Goal: Entertainment & Leisure: Consume media (video, audio)

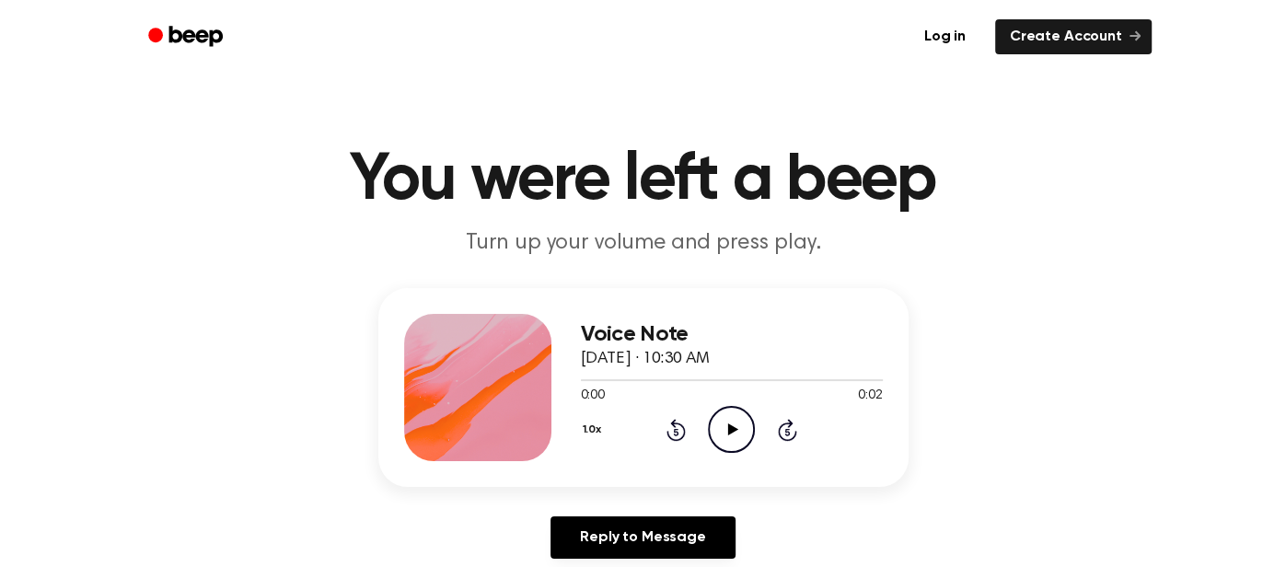
click at [730, 443] on icon "Play Audio" at bounding box center [731, 429] width 47 height 47
click at [730, 443] on icon "Pause Audio" at bounding box center [731, 429] width 47 height 47
click at [784, 437] on icon at bounding box center [787, 430] width 19 height 22
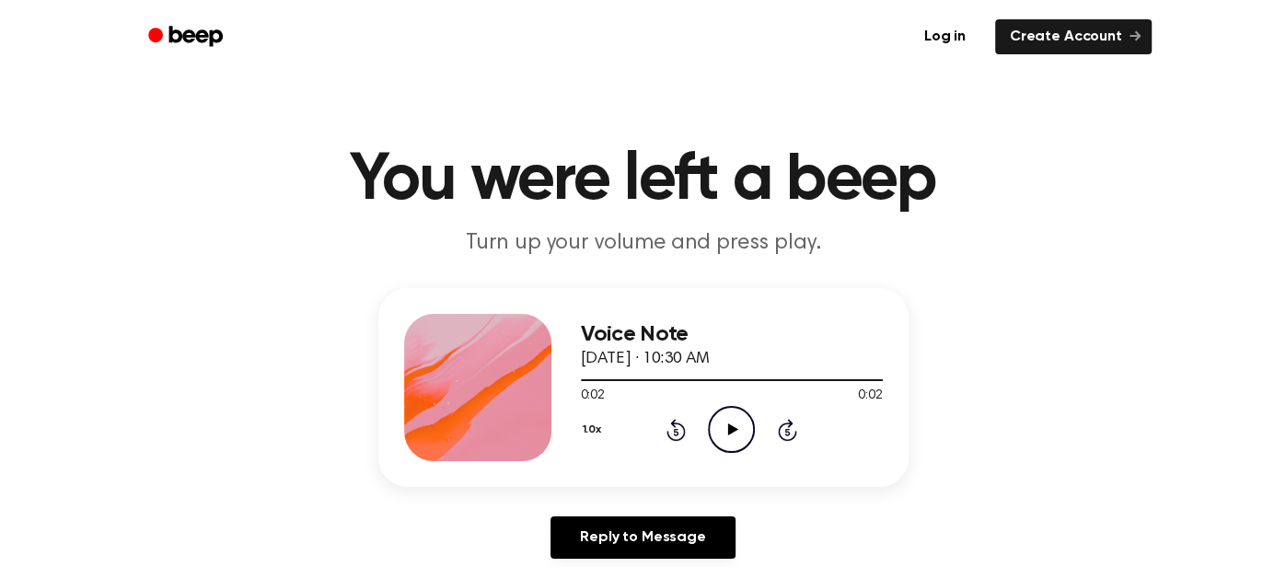
click at [784, 437] on icon at bounding box center [787, 430] width 19 height 22
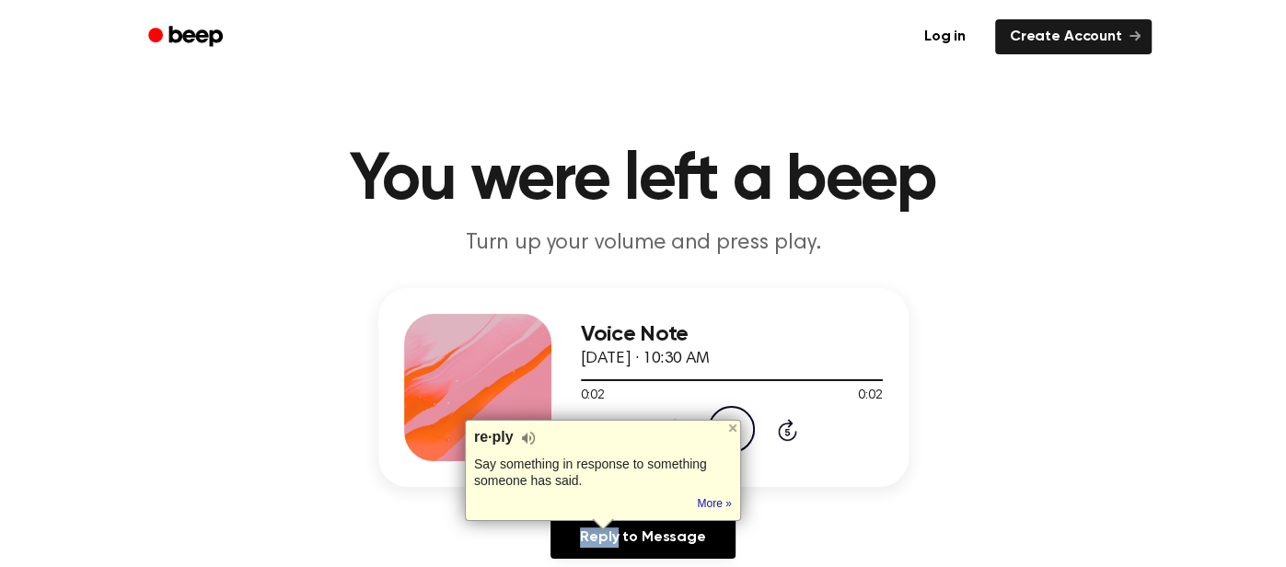
click at [784, 437] on icon at bounding box center [787, 430] width 19 height 22
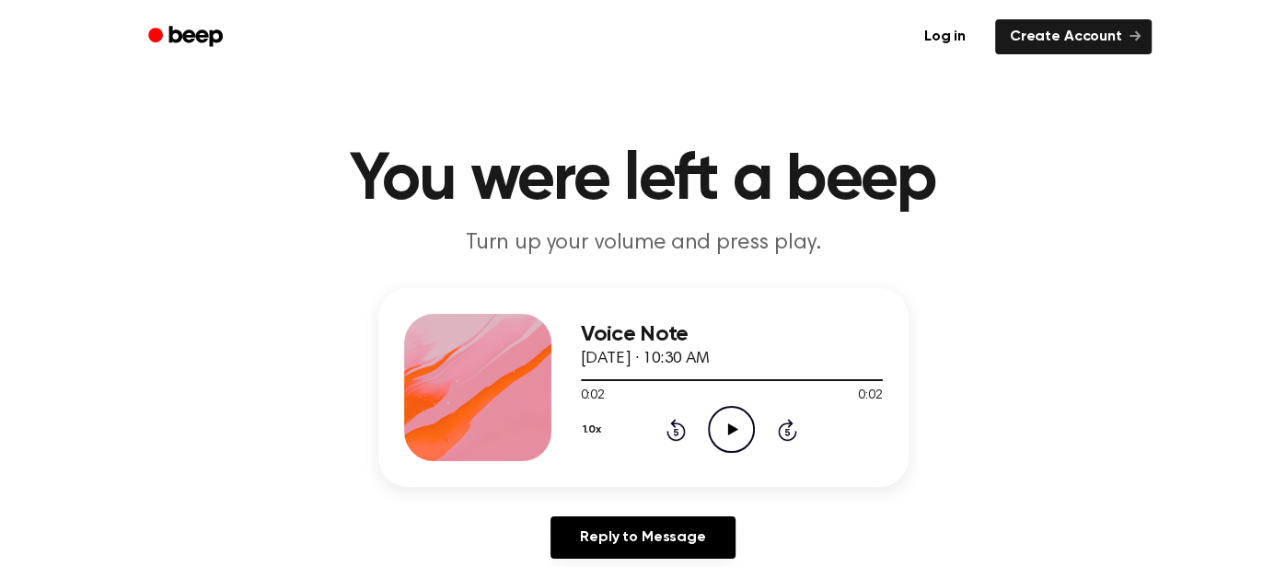
click at [740, 438] on icon "Play Audio" at bounding box center [731, 429] width 47 height 47
click at [710, 377] on div at bounding box center [732, 379] width 302 height 15
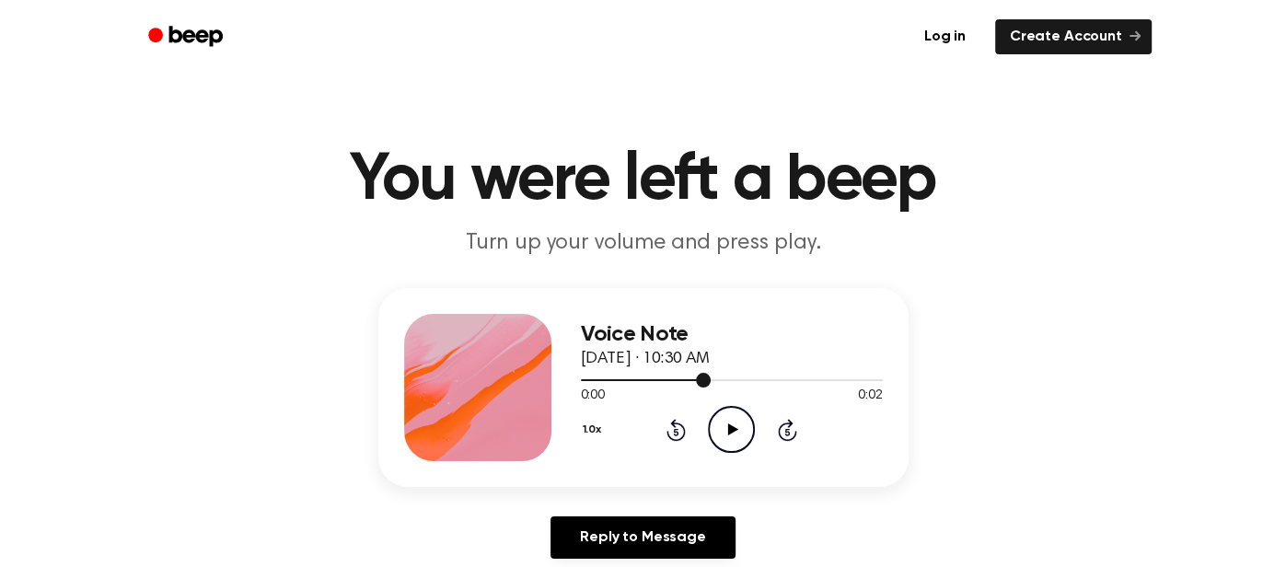
click at [710, 377] on div at bounding box center [732, 379] width 302 height 15
click at [730, 433] on icon "Play Audio" at bounding box center [731, 429] width 47 height 47
click at [742, 375] on div at bounding box center [732, 379] width 302 height 15
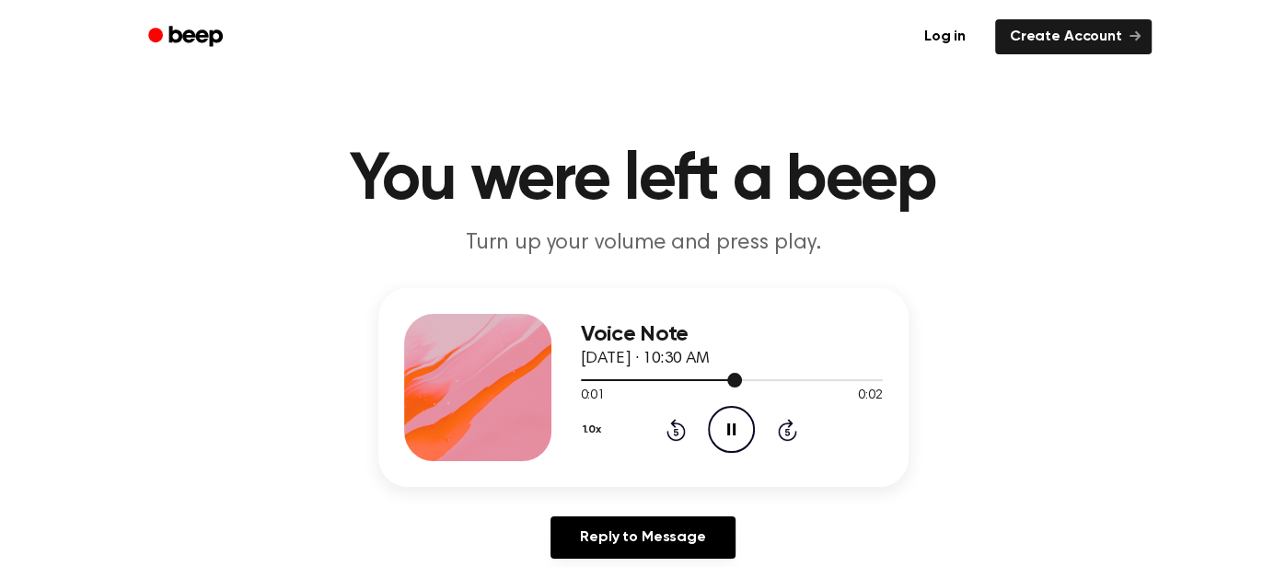
click at [742, 375] on div at bounding box center [732, 379] width 302 height 15
click at [742, 378] on span at bounding box center [738, 380] width 15 height 15
click at [742, 378] on span at bounding box center [749, 380] width 15 height 15
click at [742, 378] on span at bounding box center [735, 380] width 15 height 15
click at [741, 378] on div at bounding box center [732, 379] width 302 height 15
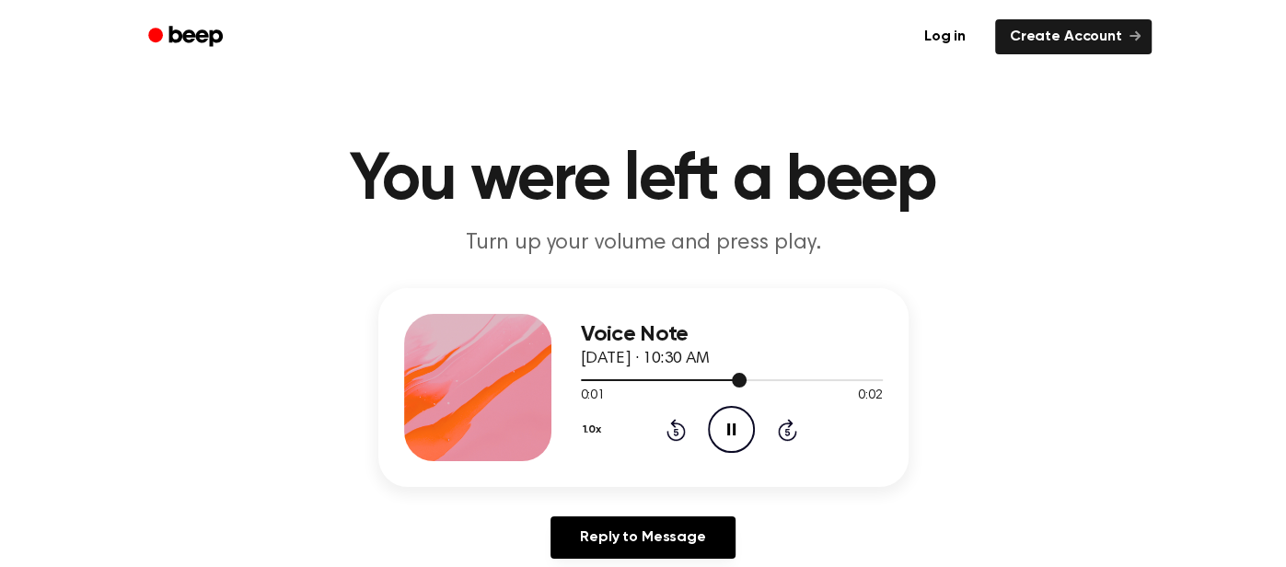
click at [741, 379] on div at bounding box center [732, 380] width 302 height 2
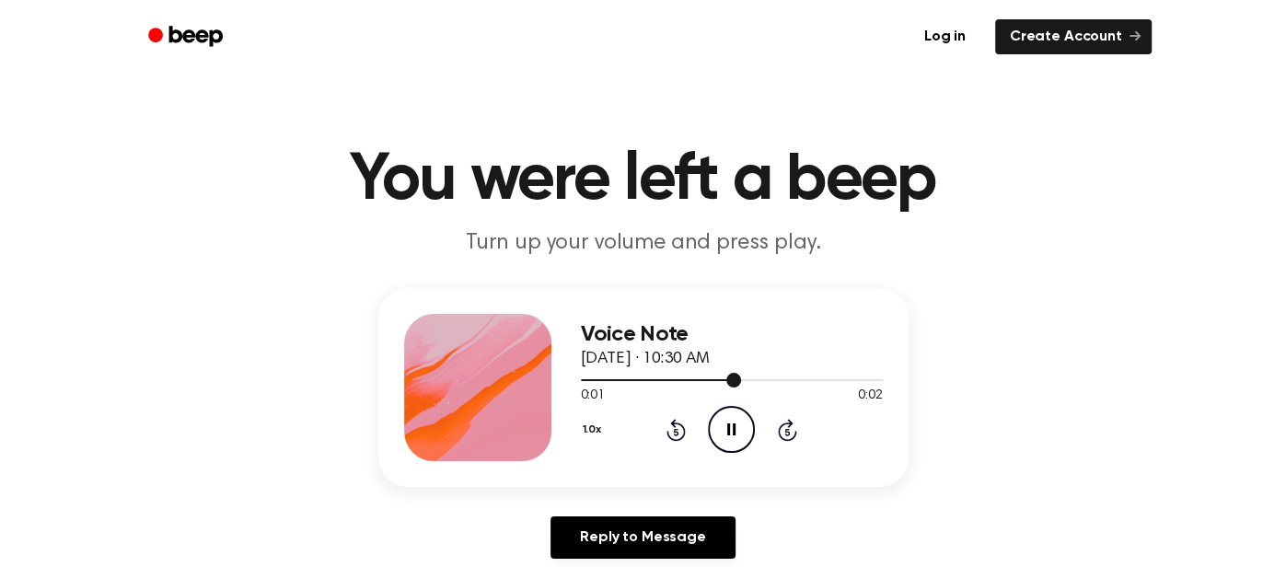
click at [741, 379] on div at bounding box center [732, 380] width 302 height 2
click at [752, 378] on span at bounding box center [747, 380] width 15 height 15
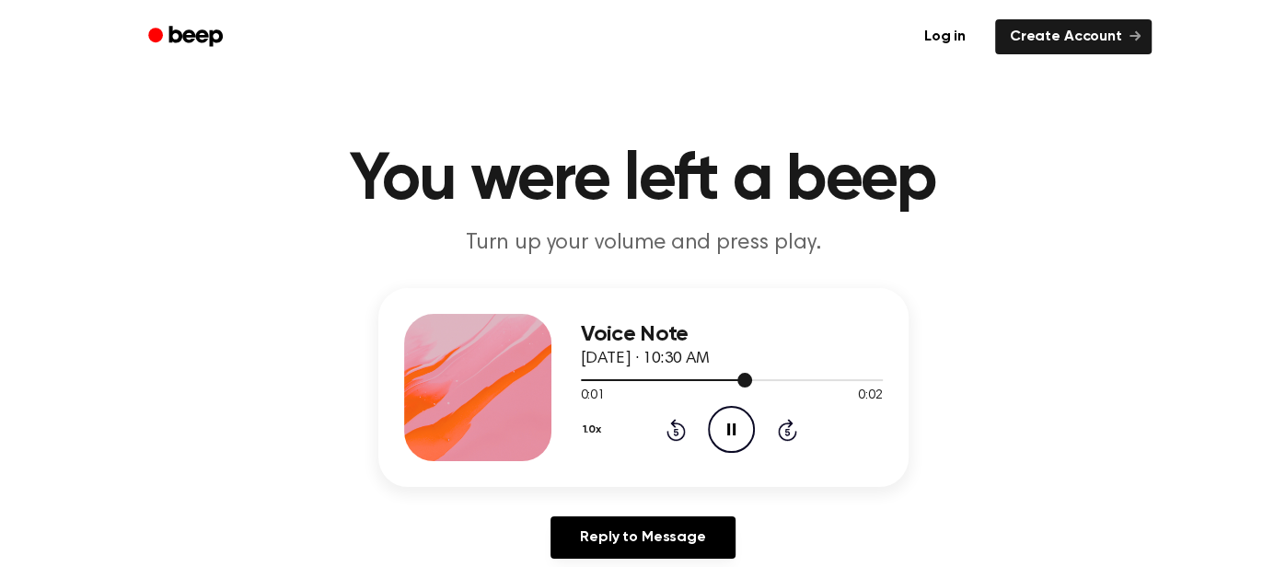
click at [752, 378] on div at bounding box center [732, 379] width 302 height 15
click at [752, 378] on span at bounding box center [746, 380] width 15 height 15
click at [752, 378] on span at bounding box center [744, 380] width 15 height 15
click at [752, 379] on div at bounding box center [732, 380] width 302 height 2
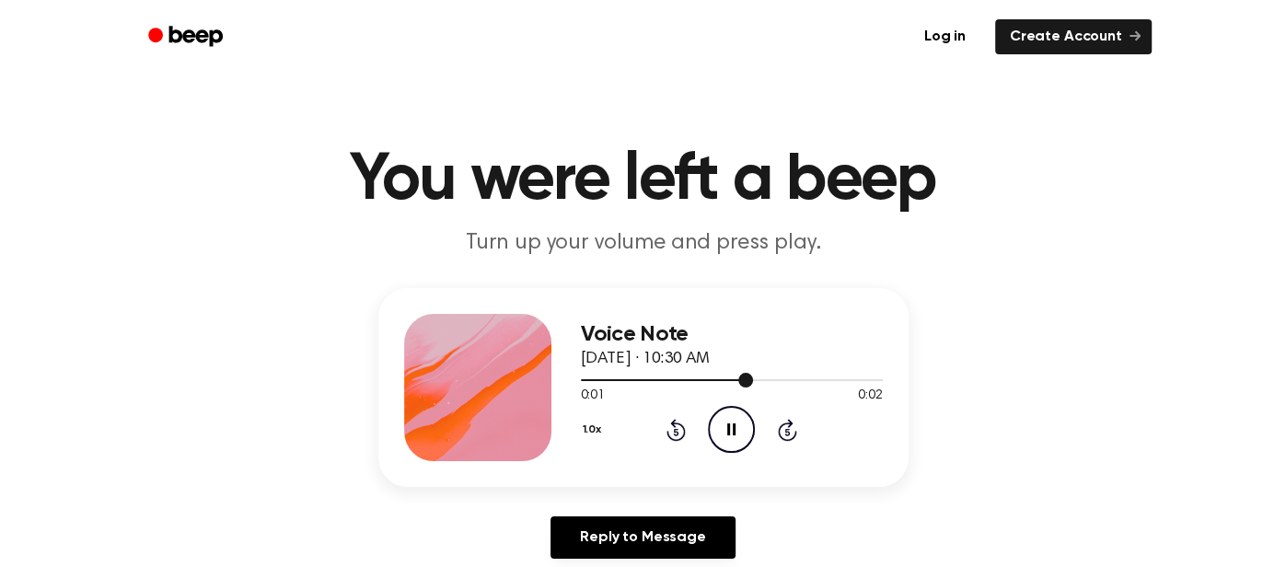
click at [752, 378] on span at bounding box center [745, 380] width 15 height 15
click at [752, 378] on span at bounding box center [747, 380] width 15 height 15
click at [752, 378] on span at bounding box center [745, 380] width 15 height 15
click at [752, 378] on div at bounding box center [732, 379] width 302 height 15
click at [752, 378] on span at bounding box center [745, 380] width 15 height 15
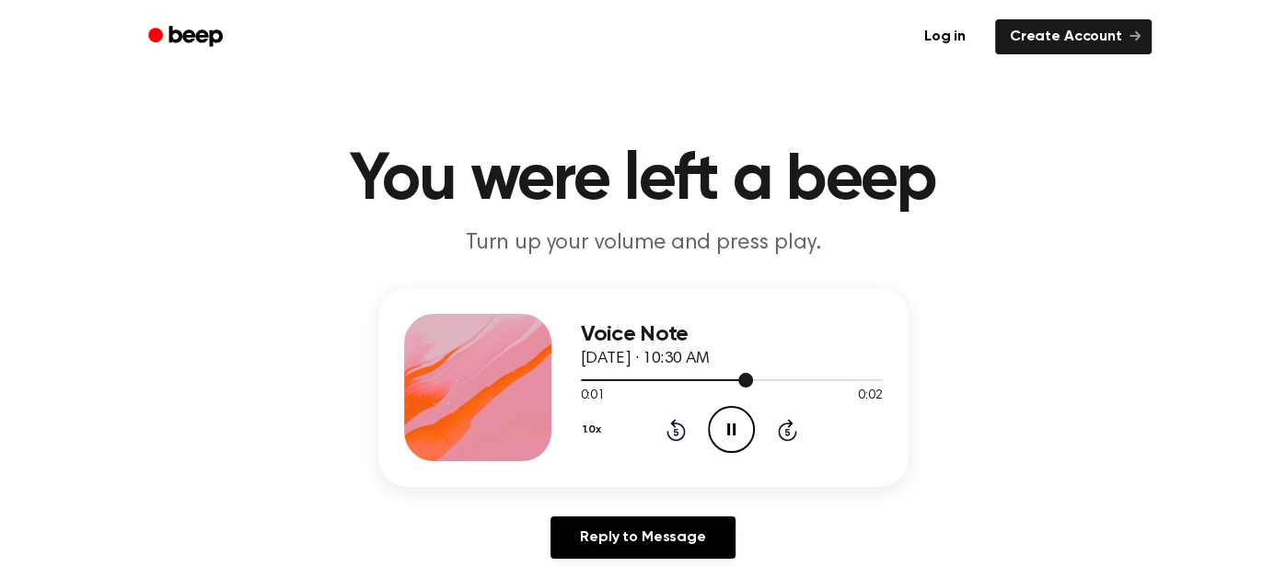
click at [752, 378] on div at bounding box center [732, 379] width 302 height 15
click at [752, 379] on div at bounding box center [732, 380] width 302 height 2
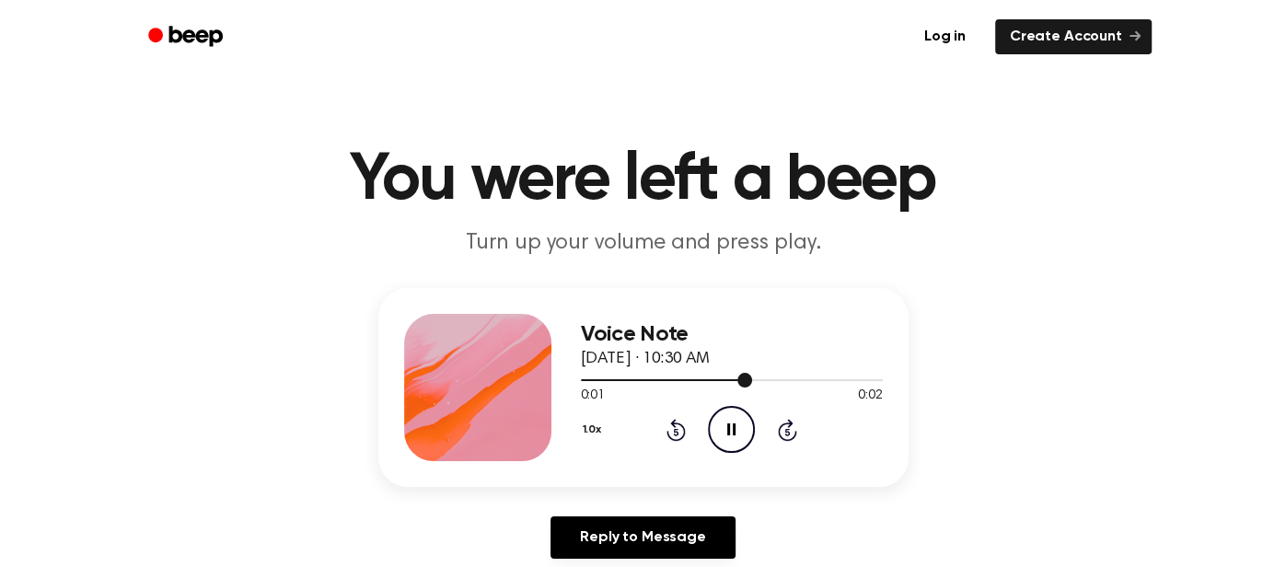
click at [752, 379] on div at bounding box center [732, 380] width 302 height 2
click at [752, 378] on span at bounding box center [748, 380] width 15 height 15
click at [752, 378] on span at bounding box center [744, 380] width 15 height 15
click at [752, 379] on div at bounding box center [732, 380] width 302 height 2
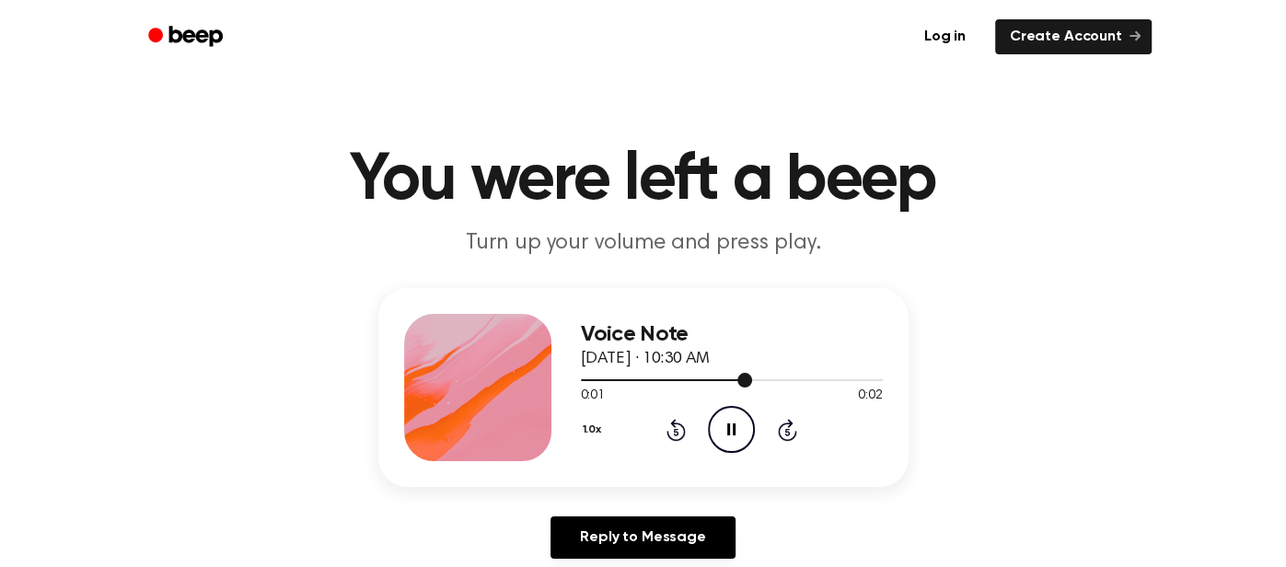
click at [752, 379] on div at bounding box center [732, 380] width 302 height 2
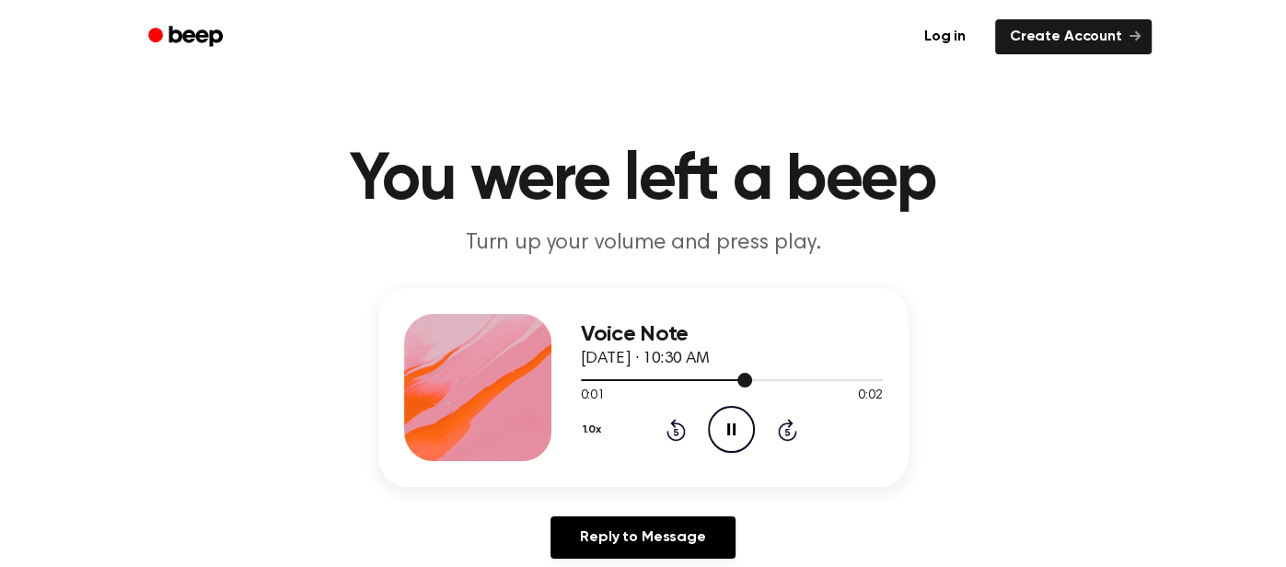
click at [752, 379] on div at bounding box center [732, 380] width 302 height 2
click at [752, 378] on div at bounding box center [732, 379] width 302 height 15
click at [752, 379] on div at bounding box center [732, 380] width 302 height 2
click at [752, 378] on span at bounding box center [745, 380] width 15 height 15
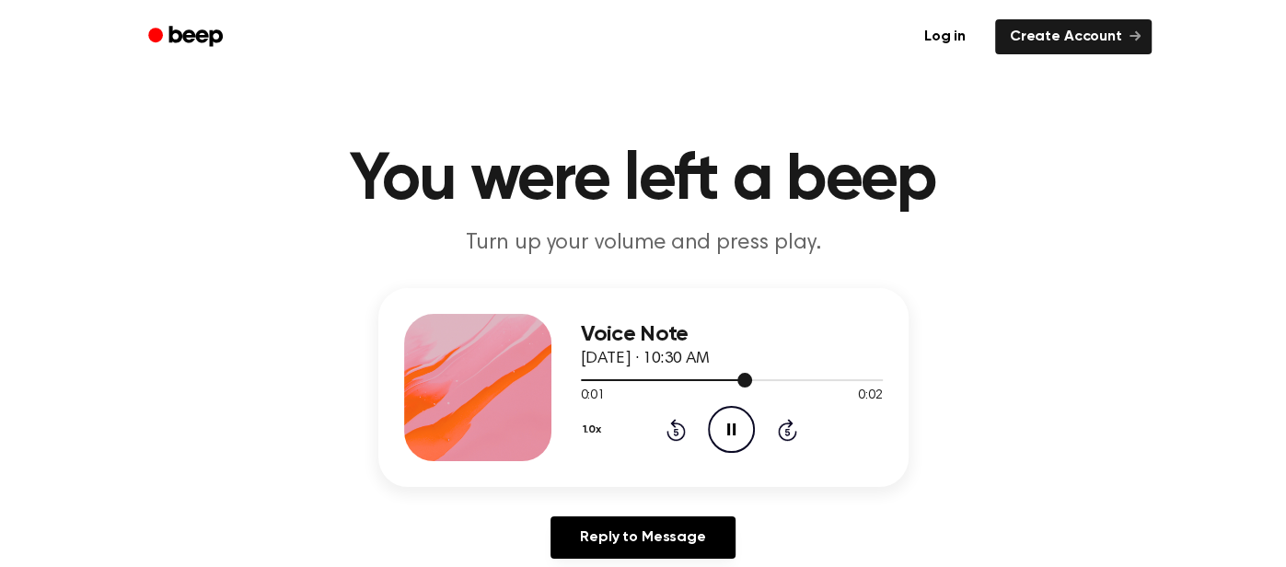
click at [752, 378] on div at bounding box center [732, 379] width 302 height 15
click at [752, 378] on span at bounding box center [745, 380] width 15 height 15
click at [752, 378] on span at bounding box center [747, 380] width 15 height 15
click at [752, 378] on span at bounding box center [745, 380] width 15 height 15
click at [752, 378] on div at bounding box center [732, 379] width 302 height 15
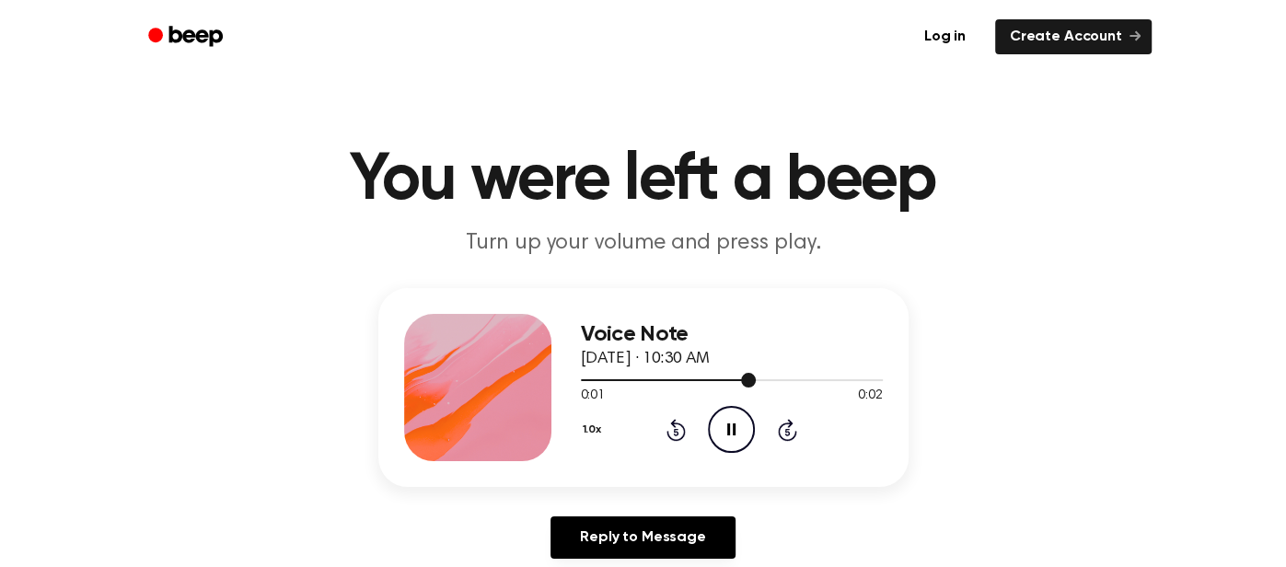
click at [752, 378] on div at bounding box center [732, 379] width 302 height 15
click at [752, 378] on span at bounding box center [746, 380] width 15 height 15
click at [728, 435] on icon "Play Audio" at bounding box center [731, 429] width 47 height 47
click at [728, 436] on icon "Play Audio" at bounding box center [731, 429] width 47 height 47
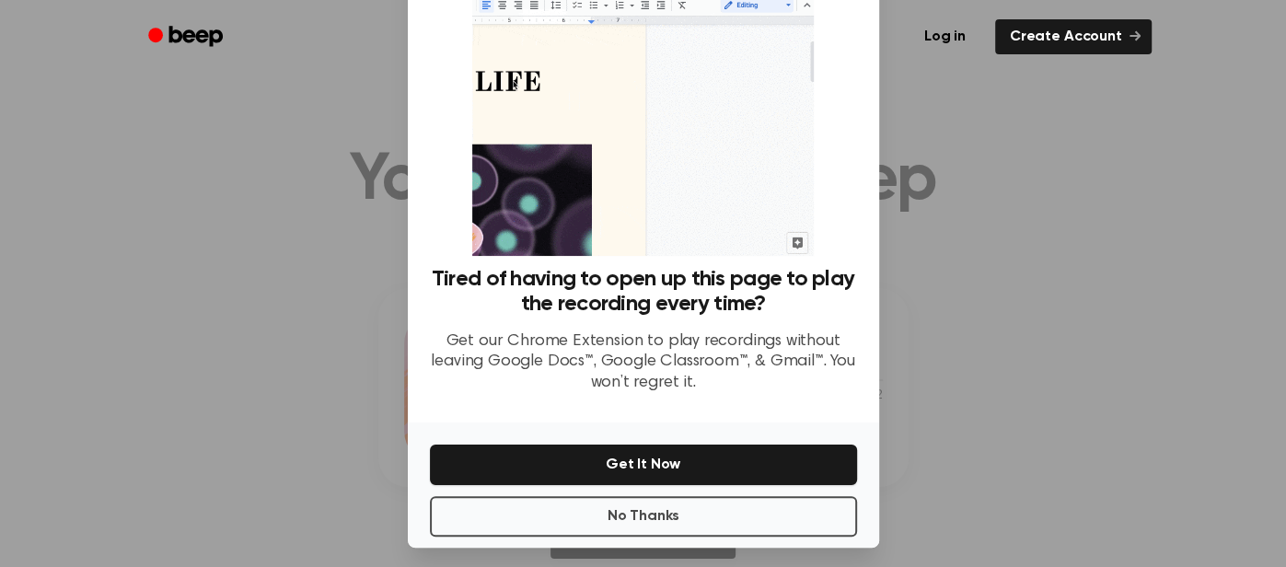
scroll to position [100, 0]
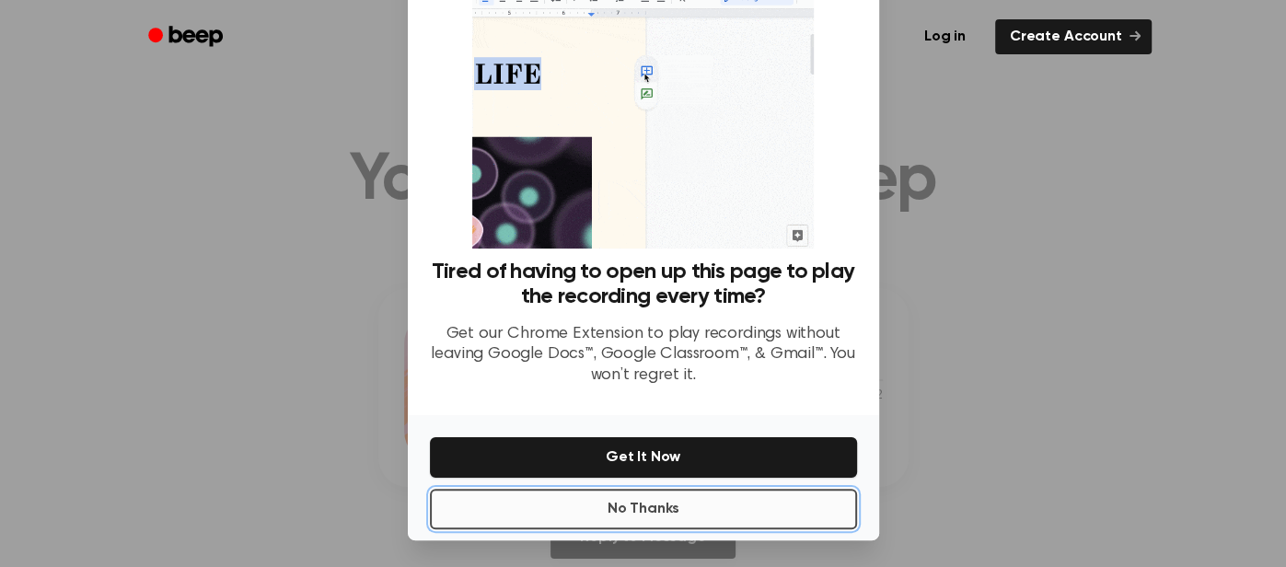
click at [646, 507] on button "No Thanks" at bounding box center [643, 509] width 427 height 40
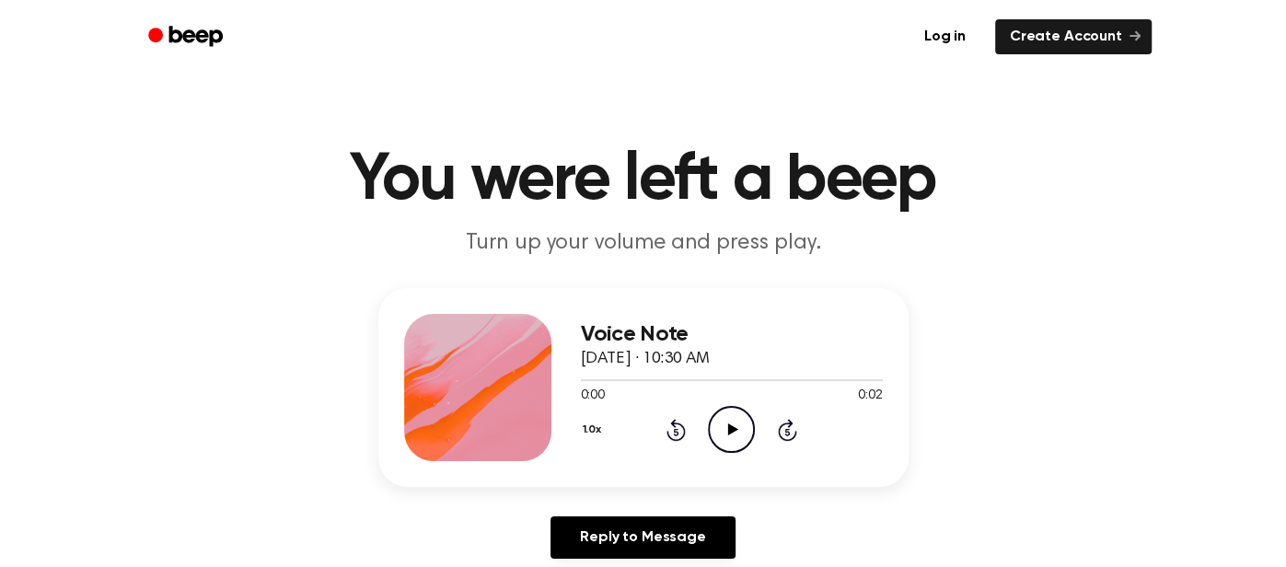
click at [722, 437] on icon "Play Audio" at bounding box center [731, 429] width 47 height 47
click at [721, 441] on icon "Play Audio" at bounding box center [731, 429] width 47 height 47
click at [725, 436] on icon "Play Audio" at bounding box center [731, 429] width 47 height 47
click at [737, 480] on div "Voice Note October 10, 2023 · 10:39 AM 0:01 0:01 Your browser does not support …" at bounding box center [643, 387] width 530 height 199
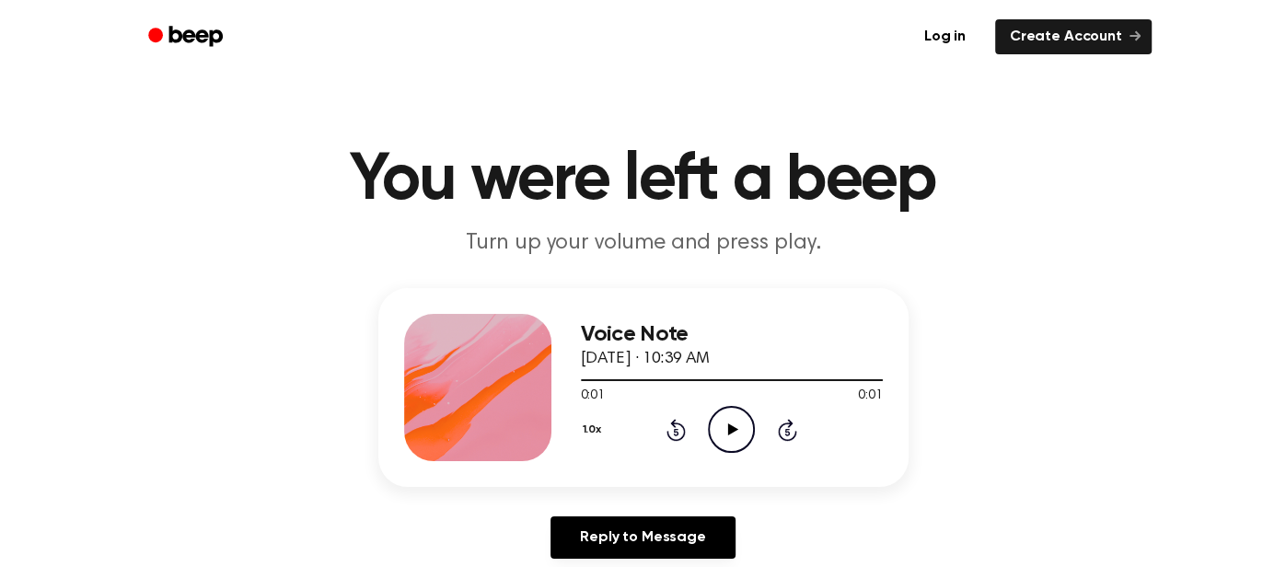
click at [735, 444] on icon "Play Audio" at bounding box center [731, 429] width 47 height 47
click at [735, 429] on icon "Pause Audio" at bounding box center [731, 429] width 47 height 47
click at [735, 429] on icon at bounding box center [733, 429] width 10 height 12
click at [735, 429] on icon "Pause Audio" at bounding box center [731, 429] width 47 height 47
click at [737, 441] on icon "Play Audio" at bounding box center [731, 429] width 47 height 47
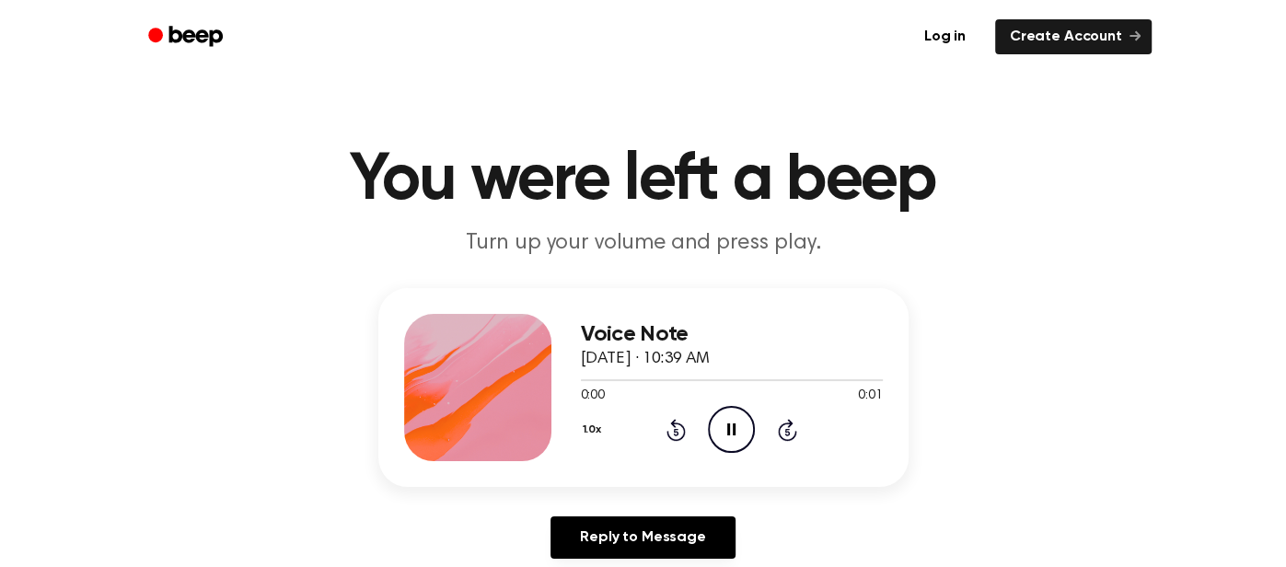
click at [721, 437] on icon "Pause Audio" at bounding box center [731, 429] width 47 height 47
click at [721, 437] on icon "Play Audio" at bounding box center [731, 429] width 47 height 47
click at [721, 437] on icon "Pause Audio" at bounding box center [731, 429] width 47 height 47
click at [735, 428] on icon "Pause Audio" at bounding box center [731, 429] width 47 height 47
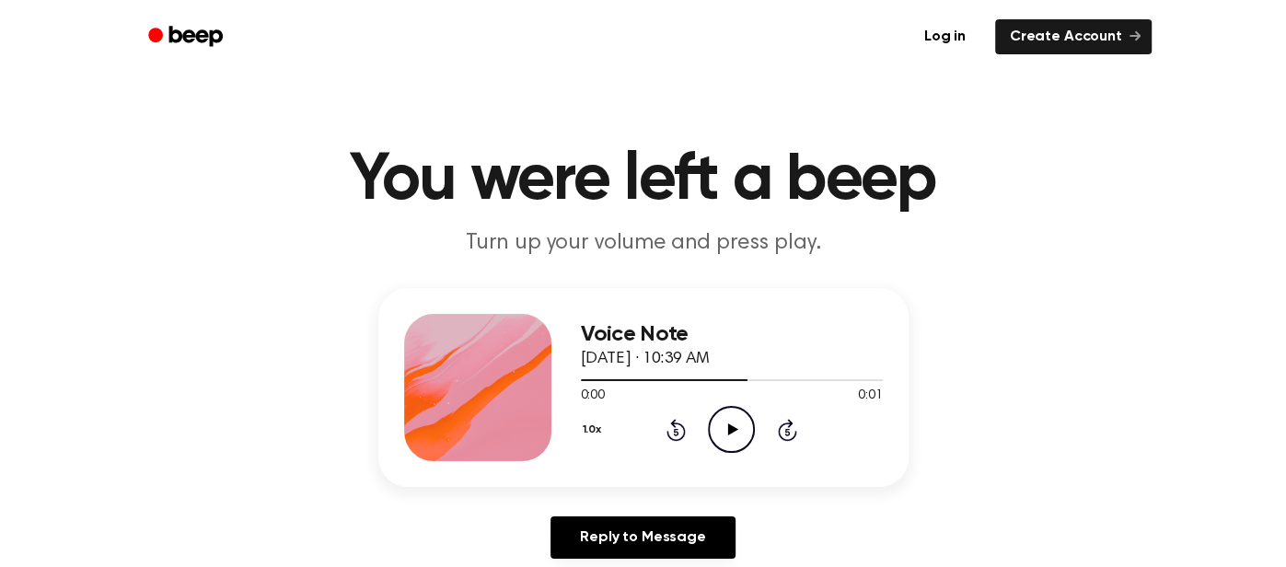
click at [735, 428] on icon at bounding box center [733, 429] width 10 height 12
click at [735, 428] on icon "Pause Audio" at bounding box center [731, 429] width 47 height 47
click at [735, 428] on icon at bounding box center [733, 429] width 10 height 12
click at [735, 428] on icon "Pause Audio" at bounding box center [731, 429] width 47 height 47
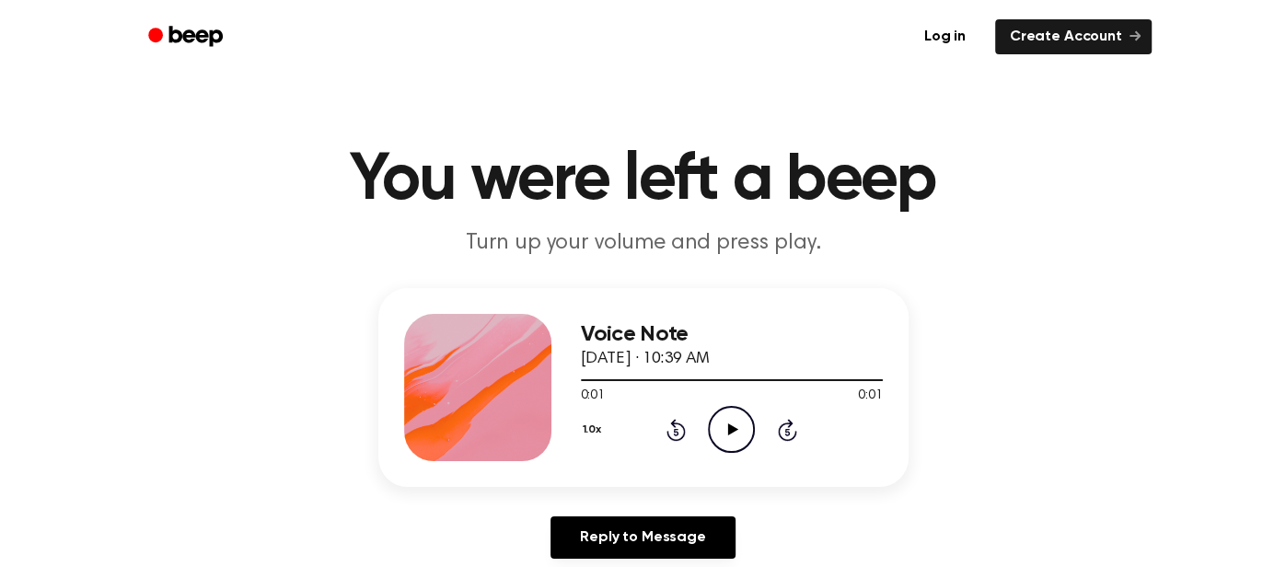
click at [737, 438] on icon "Play Audio" at bounding box center [731, 429] width 47 height 47
click at [737, 438] on icon "Pause Audio" at bounding box center [731, 429] width 47 height 47
click at [737, 428] on icon "Play Audio" at bounding box center [731, 429] width 47 height 47
click at [725, 424] on icon "Pause Audio" at bounding box center [731, 429] width 47 height 47
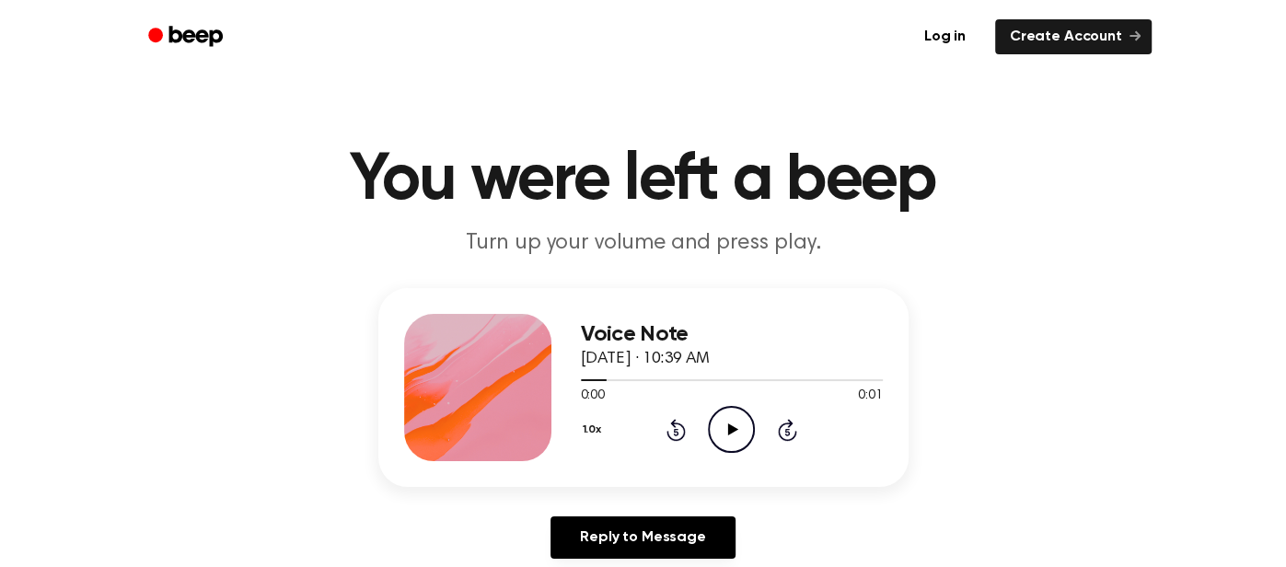
click at [736, 423] on icon "Play Audio" at bounding box center [731, 429] width 47 height 47
click at [736, 423] on icon "Pause Audio" at bounding box center [731, 429] width 47 height 47
click at [736, 423] on icon "Play Audio" at bounding box center [731, 429] width 47 height 47
click at [736, 423] on icon "Pause Audio" at bounding box center [731, 429] width 47 height 47
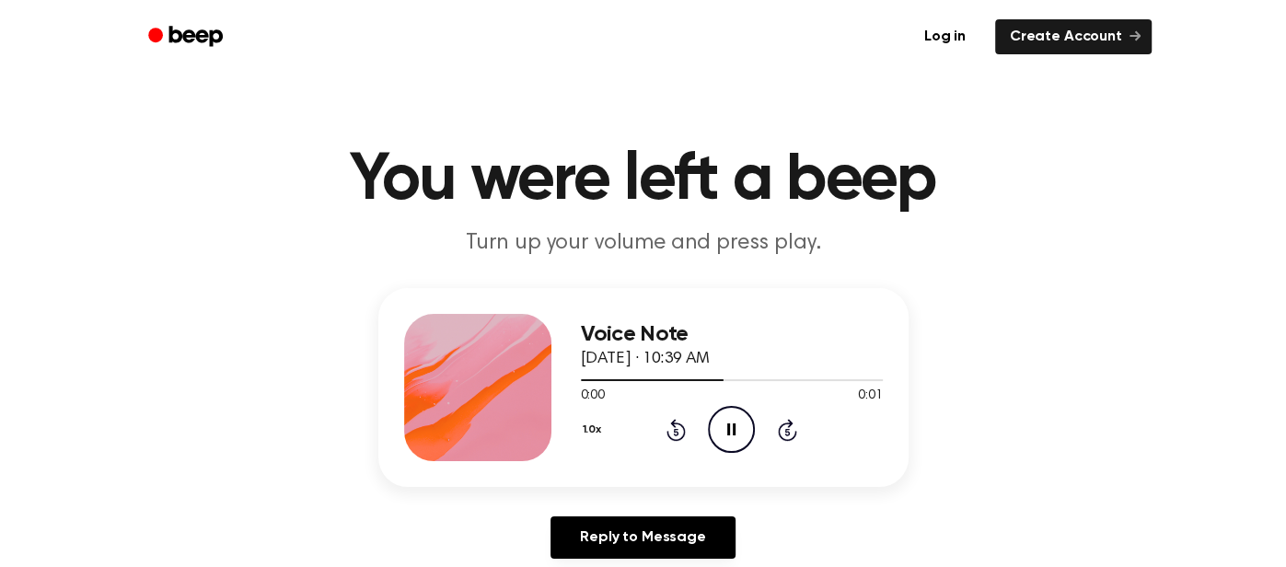
click at [721, 422] on icon "Pause Audio" at bounding box center [731, 429] width 47 height 47
click at [721, 422] on icon "Play Audio" at bounding box center [731, 429] width 47 height 47
click at [721, 422] on icon "Pause Audio" at bounding box center [731, 429] width 47 height 47
click at [721, 422] on icon "Play Audio" at bounding box center [731, 429] width 47 height 47
click at [733, 423] on icon at bounding box center [731, 429] width 8 height 12
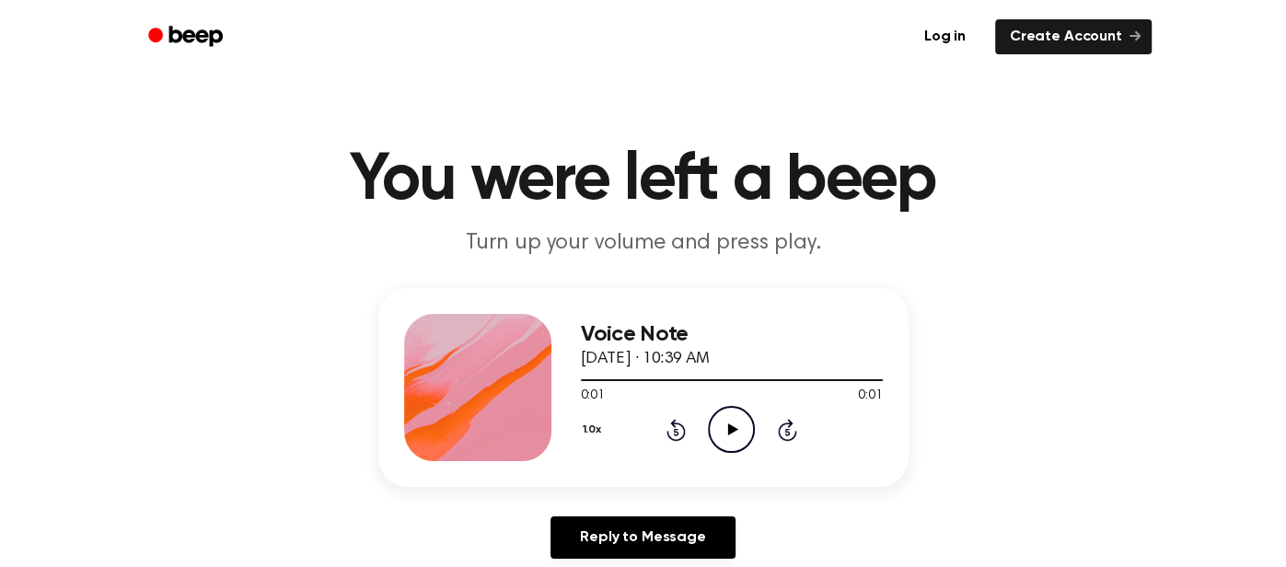
click at [733, 423] on icon "Play Audio" at bounding box center [731, 429] width 47 height 47
click at [733, 423] on icon at bounding box center [731, 429] width 8 height 12
click at [720, 432] on icon "Pause Audio" at bounding box center [731, 429] width 47 height 47
click at [718, 423] on icon "Play Audio" at bounding box center [731, 429] width 47 height 47
click at [715, 428] on icon "Play Audio" at bounding box center [731, 429] width 47 height 47
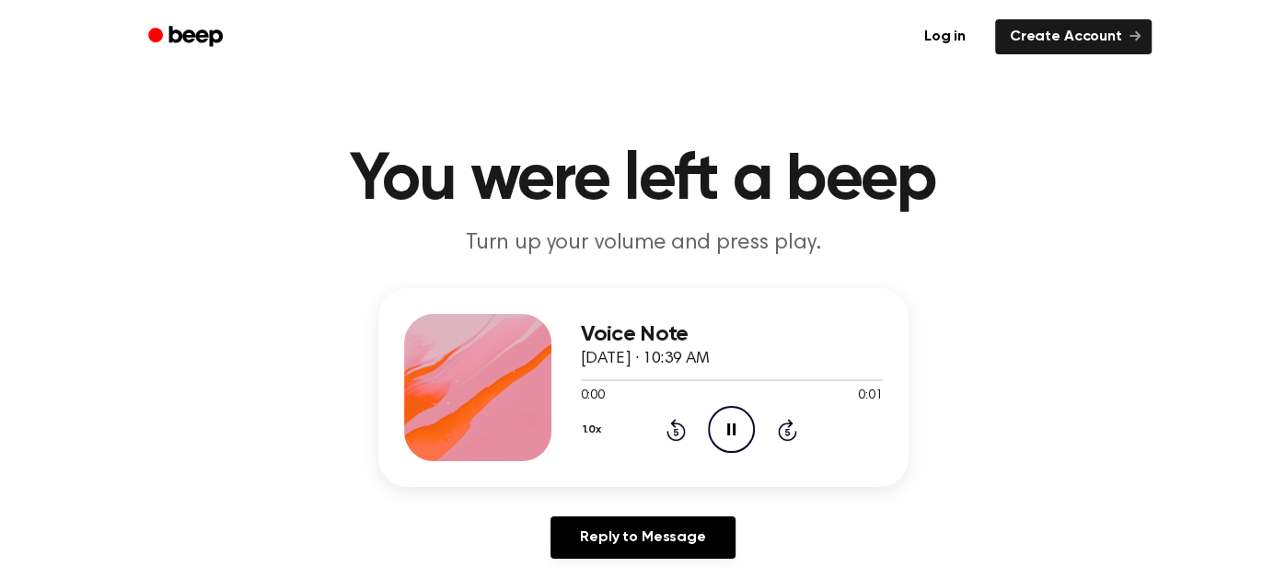
click at [715, 428] on icon "Pause Audio" at bounding box center [731, 429] width 47 height 47
click at [715, 428] on icon "Play Audio" at bounding box center [731, 429] width 47 height 47
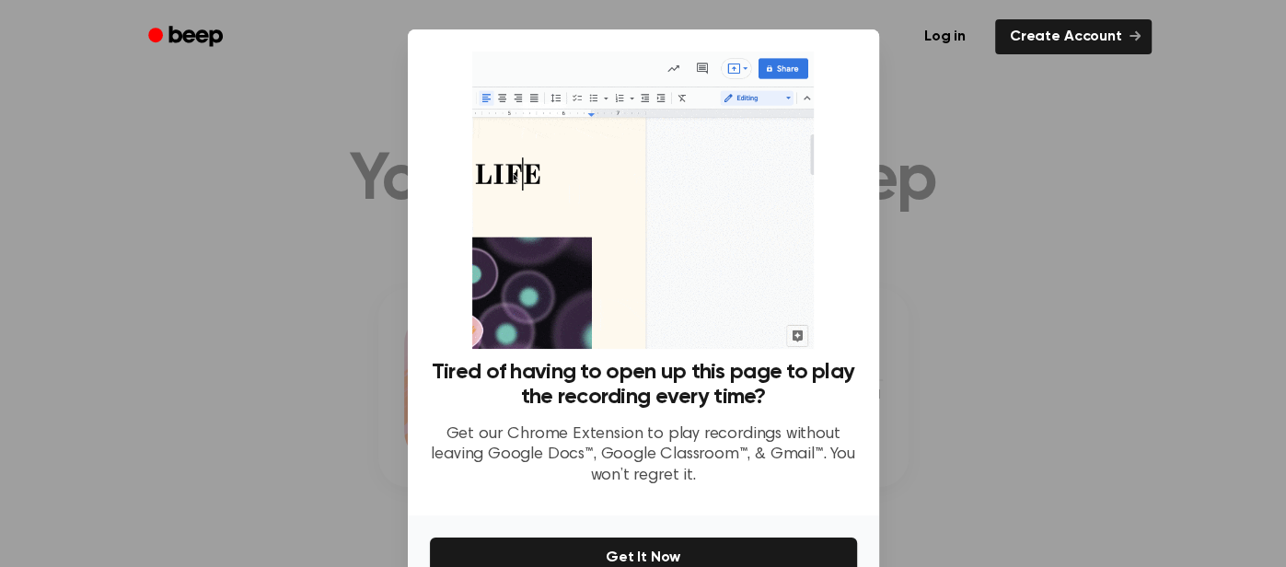
click at [715, 428] on p "Get our Chrome Extension to play recordings without leaving Google Docs™, Googl…" at bounding box center [643, 455] width 427 height 63
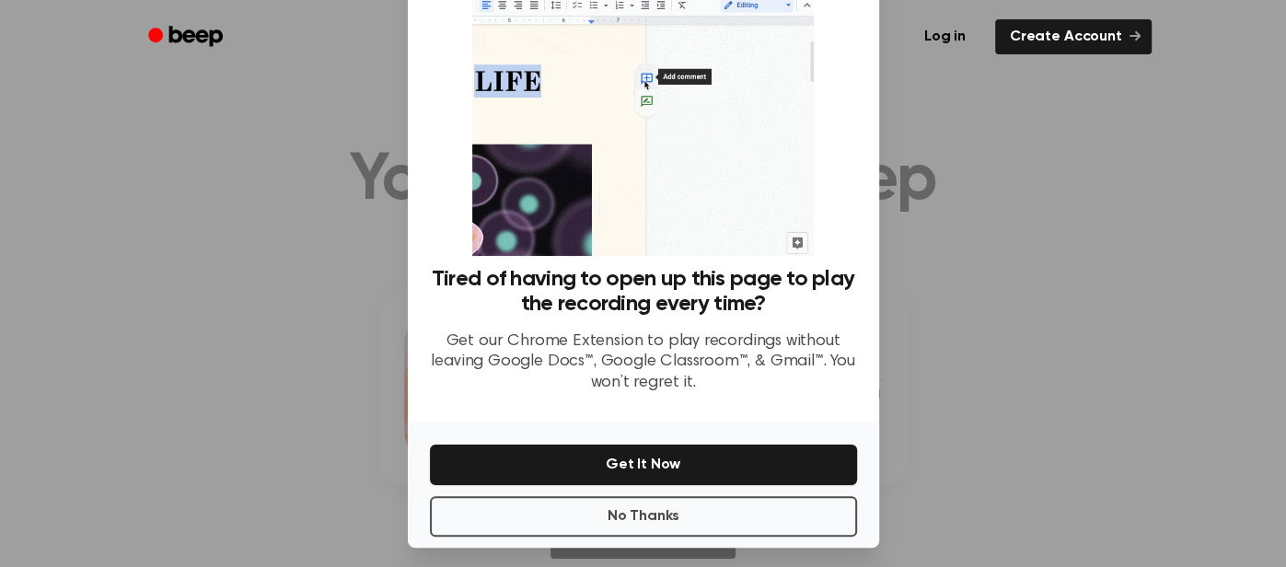
scroll to position [100, 0]
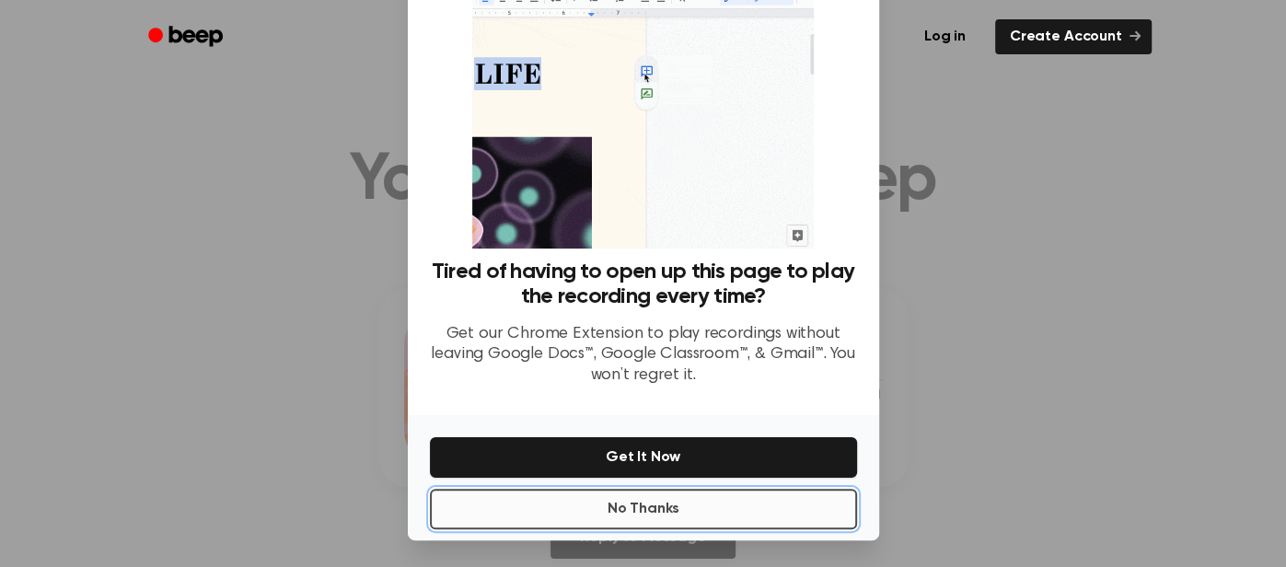
click at [736, 502] on button "No Thanks" at bounding box center [643, 509] width 427 height 40
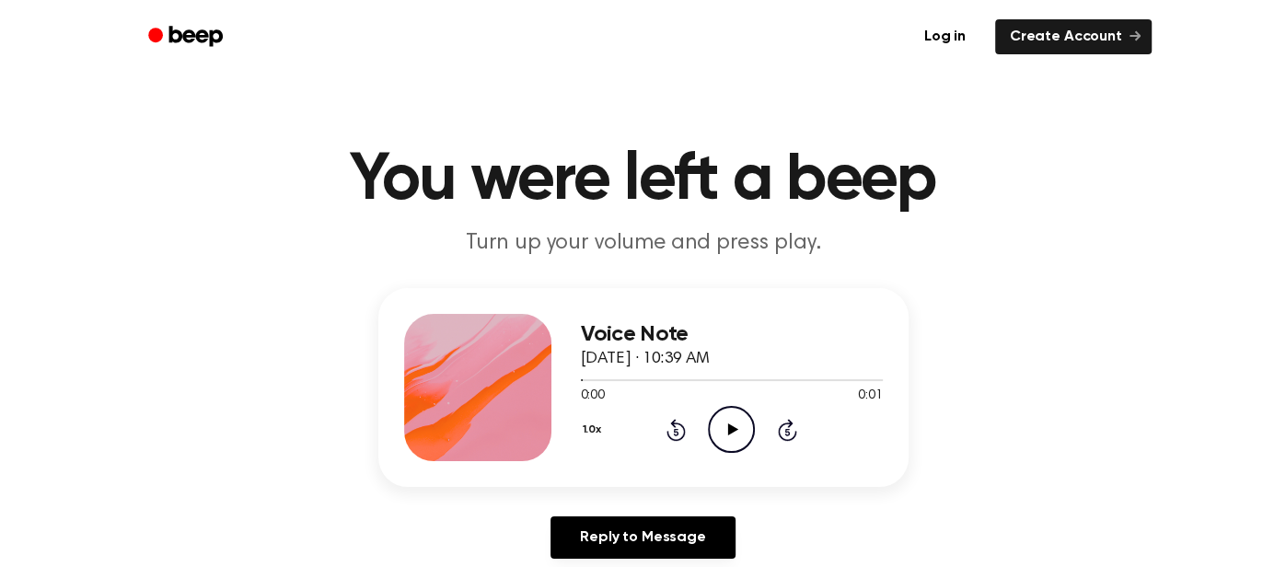
click at [715, 421] on icon "Play Audio" at bounding box center [731, 429] width 47 height 47
click at [717, 438] on icon "Pause Audio" at bounding box center [731, 429] width 47 height 47
click at [731, 431] on icon at bounding box center [733, 429] width 10 height 12
click at [682, 422] on icon "Rewind 5 seconds" at bounding box center [675, 430] width 20 height 24
click at [737, 421] on icon "Pause Audio" at bounding box center [731, 429] width 47 height 47
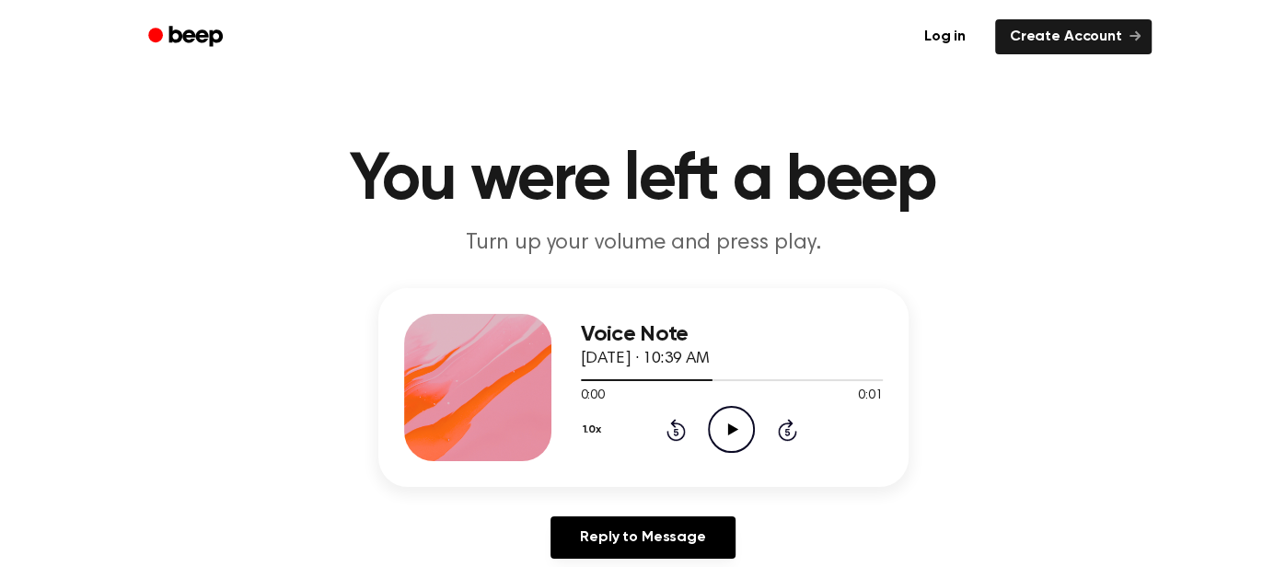
click at [733, 428] on icon at bounding box center [733, 429] width 10 height 12
click at [735, 441] on icon "Pause Audio" at bounding box center [731, 429] width 47 height 47
click at [735, 441] on icon "Play Audio" at bounding box center [731, 429] width 47 height 47
click at [757, 450] on div "1.0x Rewind 5 seconds Pause Audio Skip 5 seconds" at bounding box center [732, 429] width 302 height 47
click at [735, 423] on icon "Play Audio" at bounding box center [731, 429] width 47 height 47
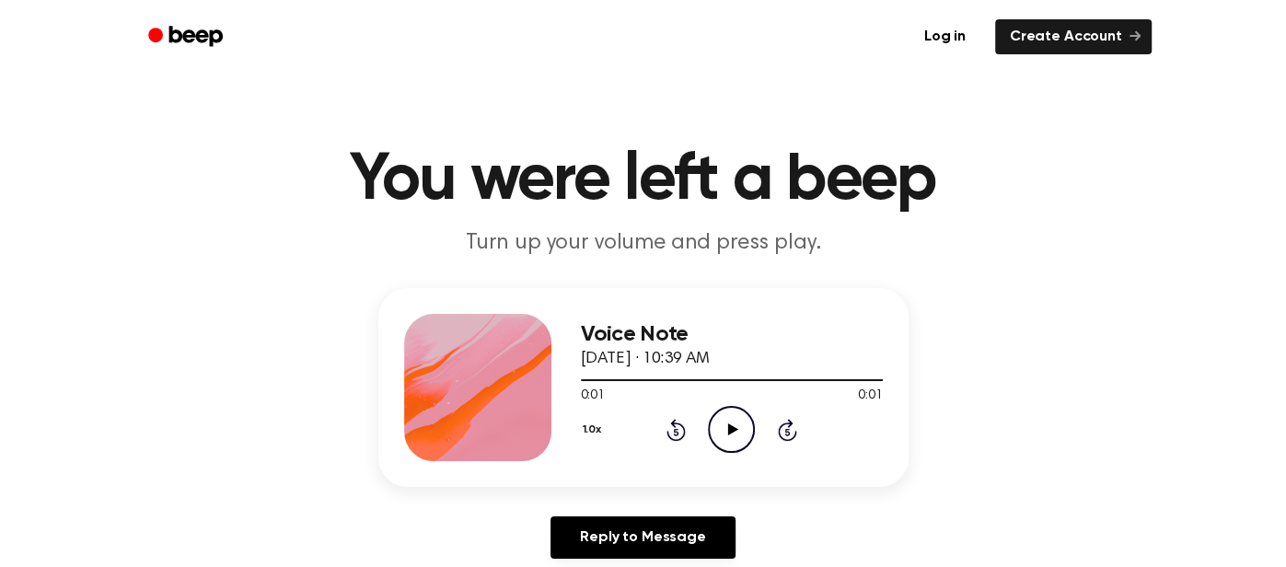
click at [734, 439] on icon "Play Audio" at bounding box center [731, 429] width 47 height 47
click at [737, 449] on circle at bounding box center [731, 429] width 45 height 45
click at [728, 437] on icon "Play Audio" at bounding box center [731, 429] width 47 height 47
click at [733, 448] on icon "Play Audio" at bounding box center [731, 429] width 47 height 47
click at [733, 434] on icon "Play Audio" at bounding box center [731, 429] width 47 height 47
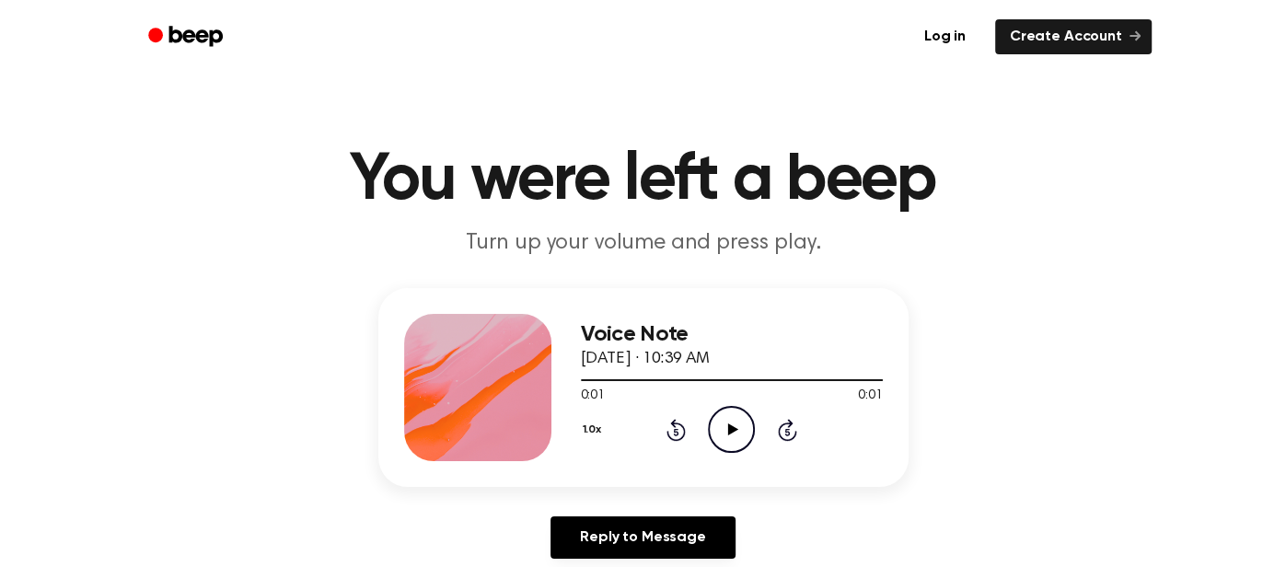
click at [733, 435] on icon "Play Audio" at bounding box center [731, 429] width 47 height 47
click at [735, 441] on icon "Play Audio" at bounding box center [731, 429] width 47 height 47
click at [733, 426] on icon at bounding box center [731, 429] width 8 height 12
click at [733, 426] on icon at bounding box center [733, 429] width 10 height 12
click at [733, 425] on icon "Play Audio" at bounding box center [731, 429] width 47 height 47
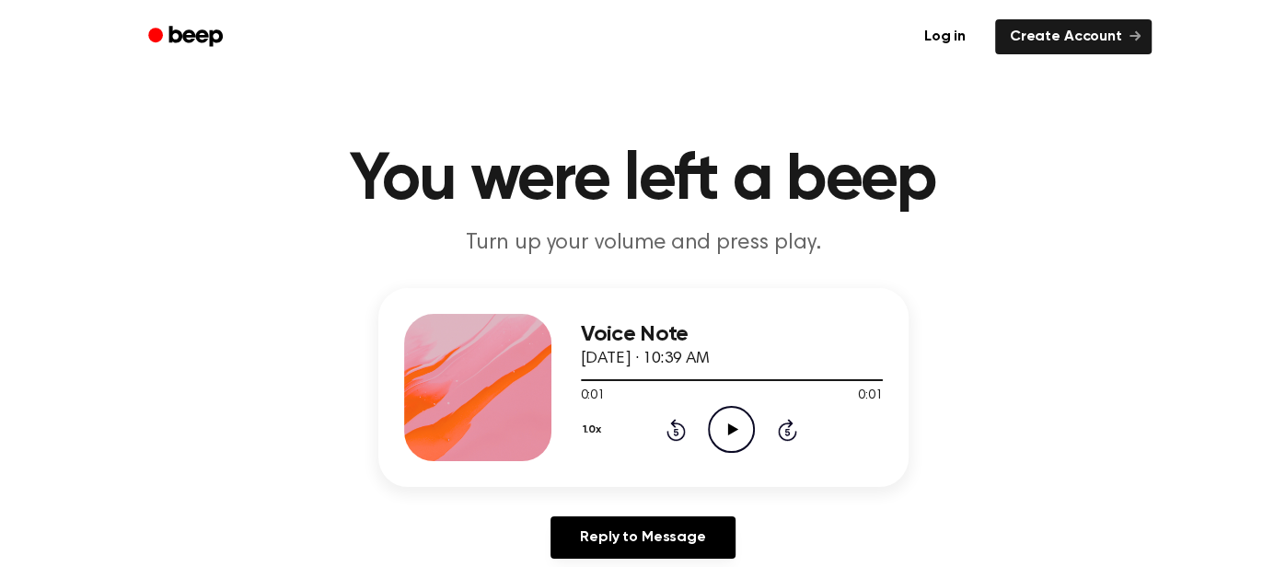
click at [733, 424] on icon "Play Audio" at bounding box center [731, 429] width 47 height 47
click at [734, 426] on icon "Play Audio" at bounding box center [731, 429] width 47 height 47
click at [734, 427] on icon at bounding box center [733, 429] width 10 height 12
click at [734, 427] on icon at bounding box center [731, 429] width 8 height 12
click at [734, 427] on icon at bounding box center [733, 429] width 10 height 12
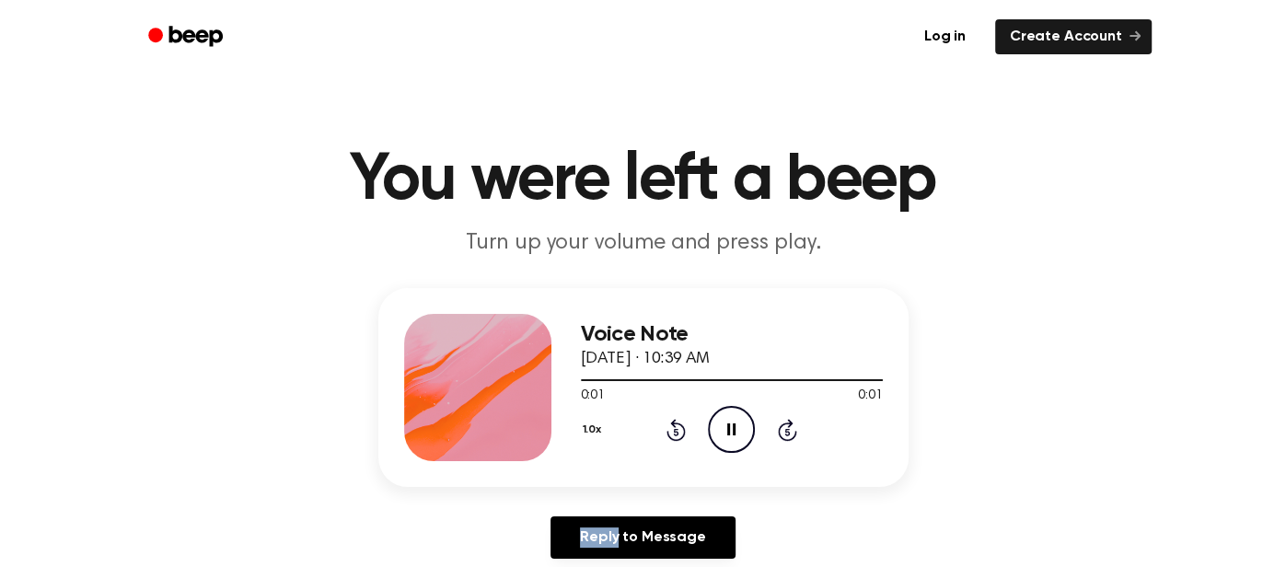
click at [734, 427] on icon at bounding box center [731, 429] width 8 height 12
click at [734, 427] on icon at bounding box center [733, 429] width 10 height 12
click at [735, 428] on icon "Pause Audio" at bounding box center [731, 429] width 47 height 47
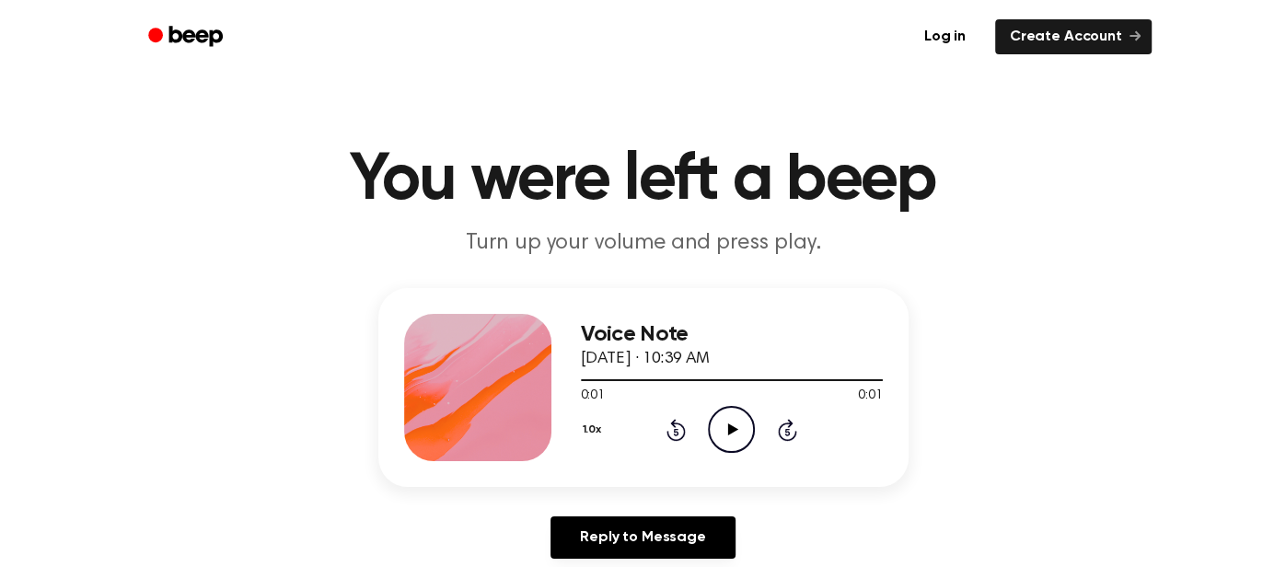
click at [735, 431] on icon "Play Audio" at bounding box center [731, 429] width 47 height 47
click at [737, 445] on icon "Play Audio" at bounding box center [731, 429] width 47 height 47
click at [737, 425] on icon "Play Audio" at bounding box center [731, 429] width 47 height 47
click at [734, 425] on icon "Play Audio" at bounding box center [731, 429] width 47 height 47
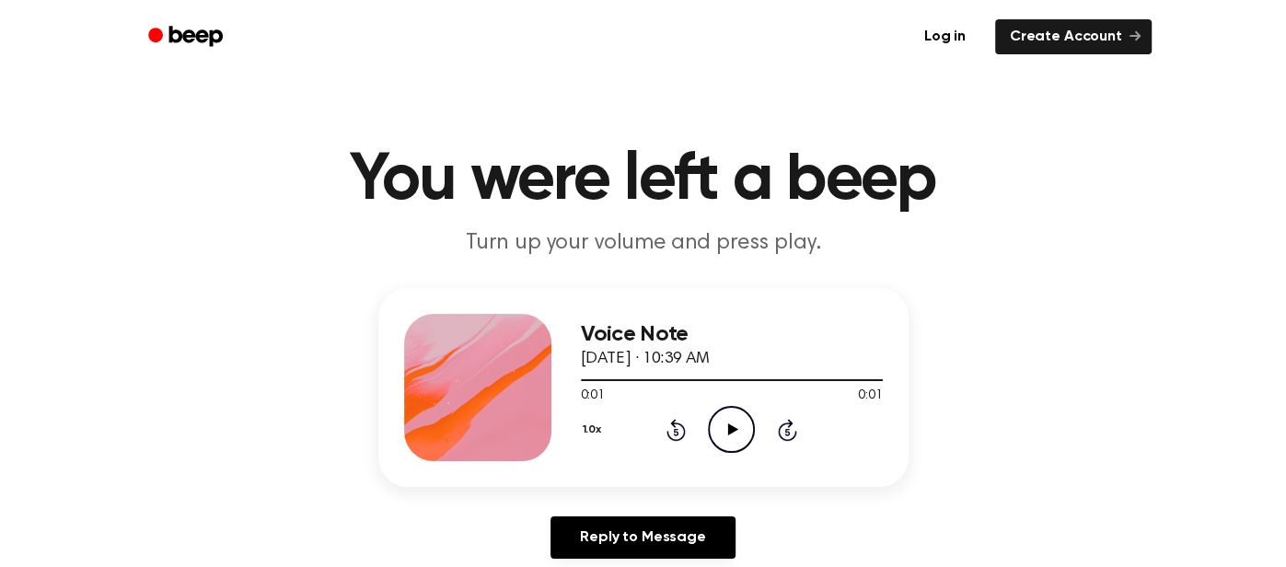
click at [734, 425] on icon "Play Audio" at bounding box center [731, 429] width 47 height 47
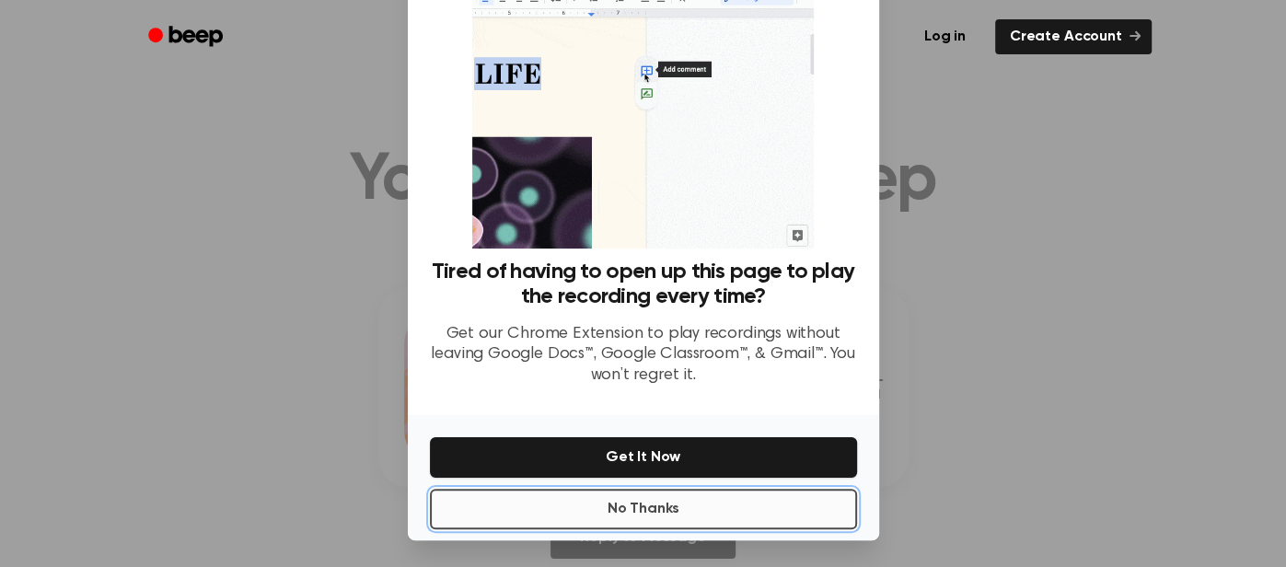
click at [791, 496] on button "No Thanks" at bounding box center [643, 509] width 427 height 40
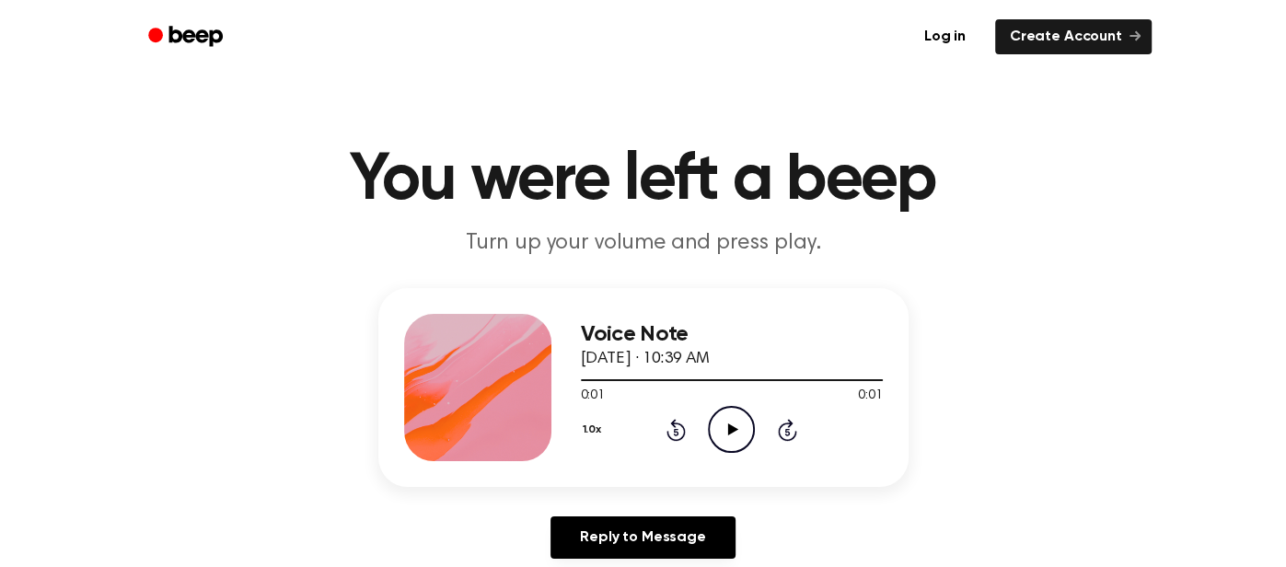
click at [735, 434] on icon "Play Audio" at bounding box center [731, 429] width 47 height 47
click at [721, 415] on icon "Play Audio" at bounding box center [731, 429] width 47 height 47
click at [721, 415] on icon "Pause Audio" at bounding box center [731, 429] width 47 height 47
click at [721, 415] on icon "Play Audio" at bounding box center [731, 429] width 47 height 47
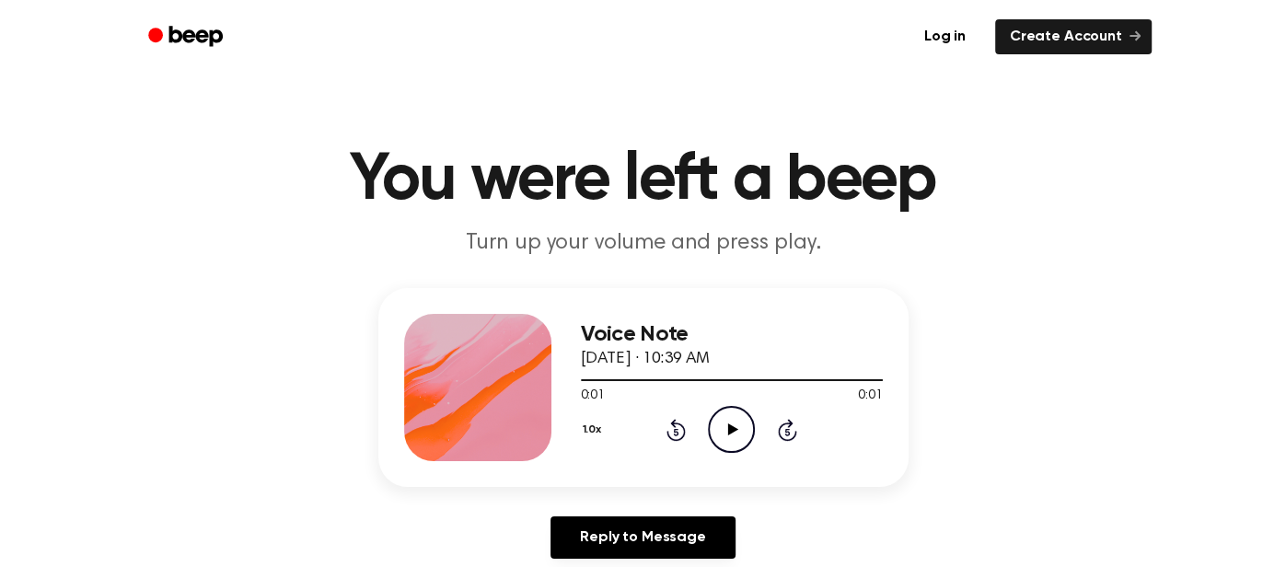
click at [721, 415] on icon "Play Audio" at bounding box center [731, 429] width 47 height 47
click at [719, 418] on icon "Play Audio" at bounding box center [731, 429] width 47 height 47
click at [717, 416] on icon "Play Audio" at bounding box center [731, 429] width 47 height 47
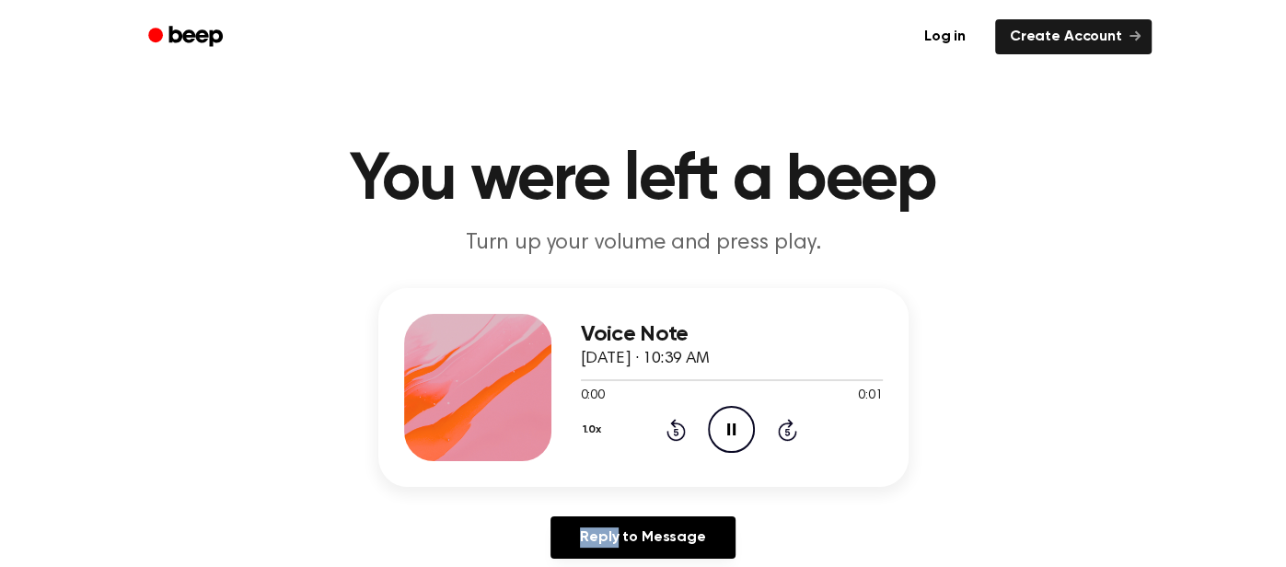
click at [717, 416] on icon "Pause Audio" at bounding box center [731, 429] width 47 height 47
click at [717, 416] on icon "Play Audio" at bounding box center [731, 429] width 47 height 47
click at [717, 416] on icon "Pause Audio" at bounding box center [731, 429] width 47 height 47
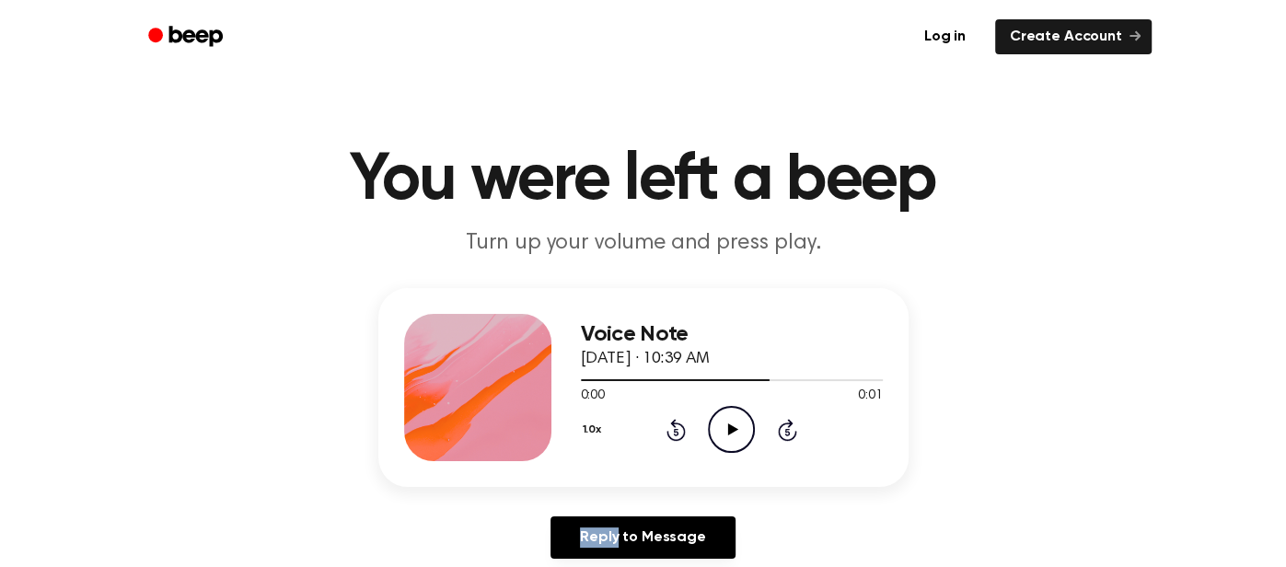
click at [717, 416] on icon "Play Audio" at bounding box center [731, 429] width 47 height 47
click at [717, 416] on icon "Pause Audio" at bounding box center [731, 429] width 47 height 47
click at [717, 416] on icon "Play Audio" at bounding box center [731, 429] width 47 height 47
click at [717, 416] on icon "Pause Audio" at bounding box center [731, 429] width 47 height 47
click at [717, 416] on icon "Play Audio" at bounding box center [731, 429] width 47 height 47
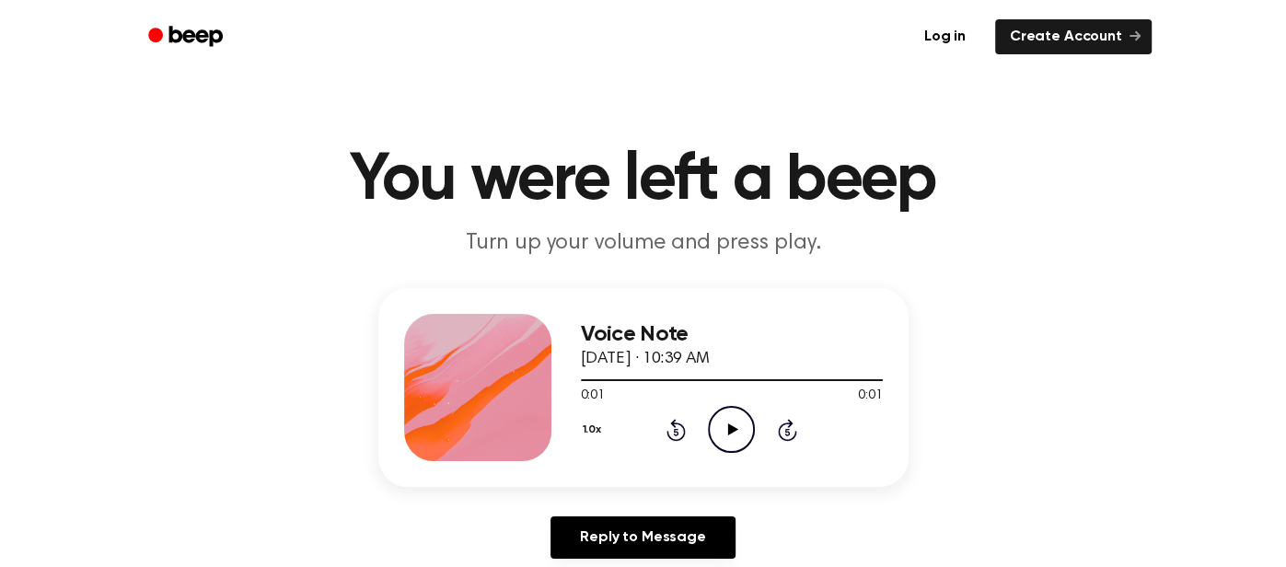
click at [722, 415] on icon "Play Audio" at bounding box center [731, 429] width 47 height 47
click at [722, 417] on icon "Play Audio" at bounding box center [731, 429] width 47 height 47
click at [722, 417] on icon "Pause Audio" at bounding box center [731, 429] width 47 height 47
click at [722, 417] on icon "Play Audio" at bounding box center [731, 429] width 47 height 47
click at [726, 431] on icon "Play Audio" at bounding box center [731, 429] width 47 height 47
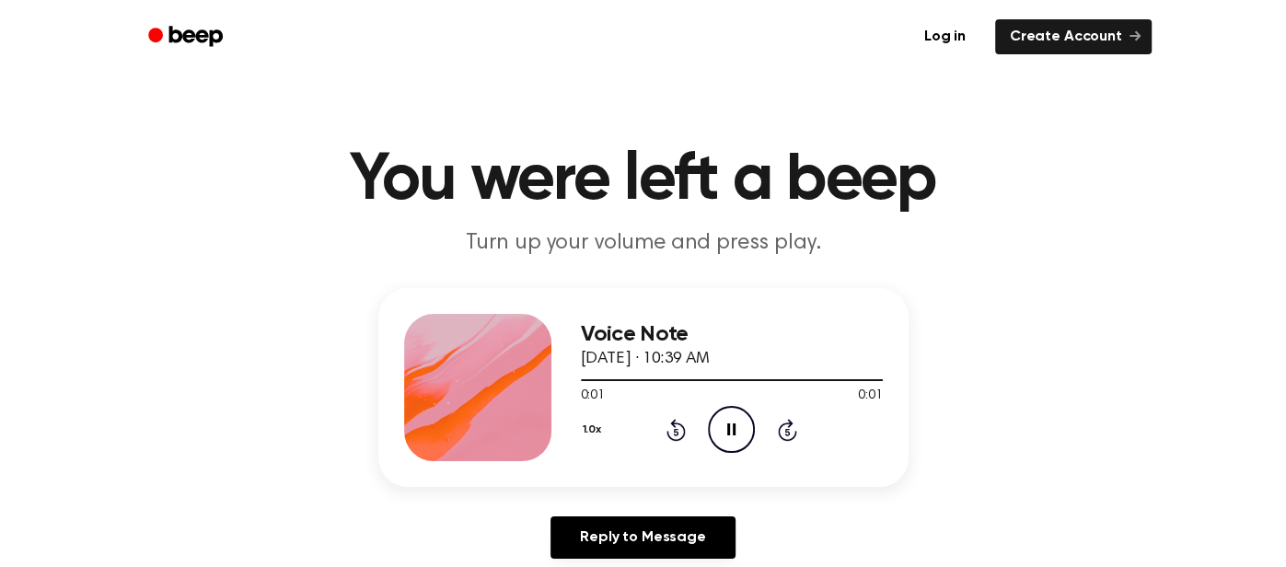
click at [726, 424] on icon "Pause Audio" at bounding box center [731, 429] width 47 height 47
click at [728, 425] on icon at bounding box center [733, 429] width 10 height 12
click at [729, 424] on icon at bounding box center [733, 429] width 10 height 12
click at [727, 423] on icon "Play Audio" at bounding box center [731, 429] width 47 height 47
click at [724, 428] on icon "Play Audio" at bounding box center [731, 429] width 47 height 47
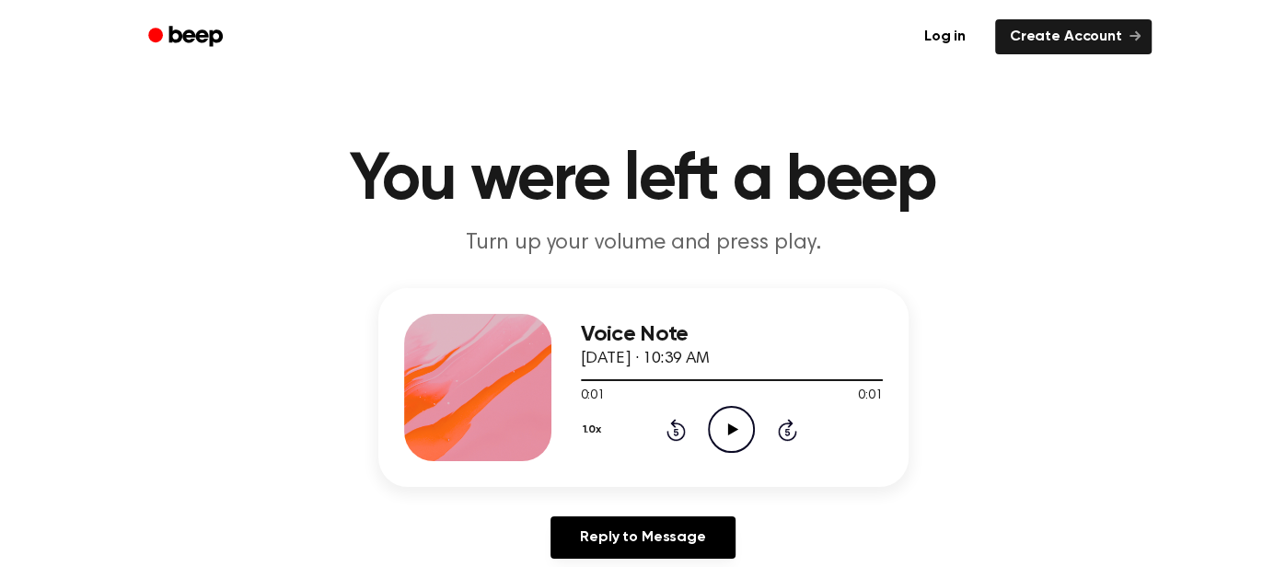
click at [718, 424] on icon "Play Audio" at bounding box center [731, 429] width 47 height 47
click at [721, 422] on icon "Play Audio" at bounding box center [731, 429] width 47 height 47
click at [731, 432] on icon at bounding box center [733, 429] width 10 height 12
click at [730, 435] on icon "Play Audio" at bounding box center [731, 429] width 47 height 47
click at [728, 437] on icon "Pause Audio" at bounding box center [731, 429] width 47 height 47
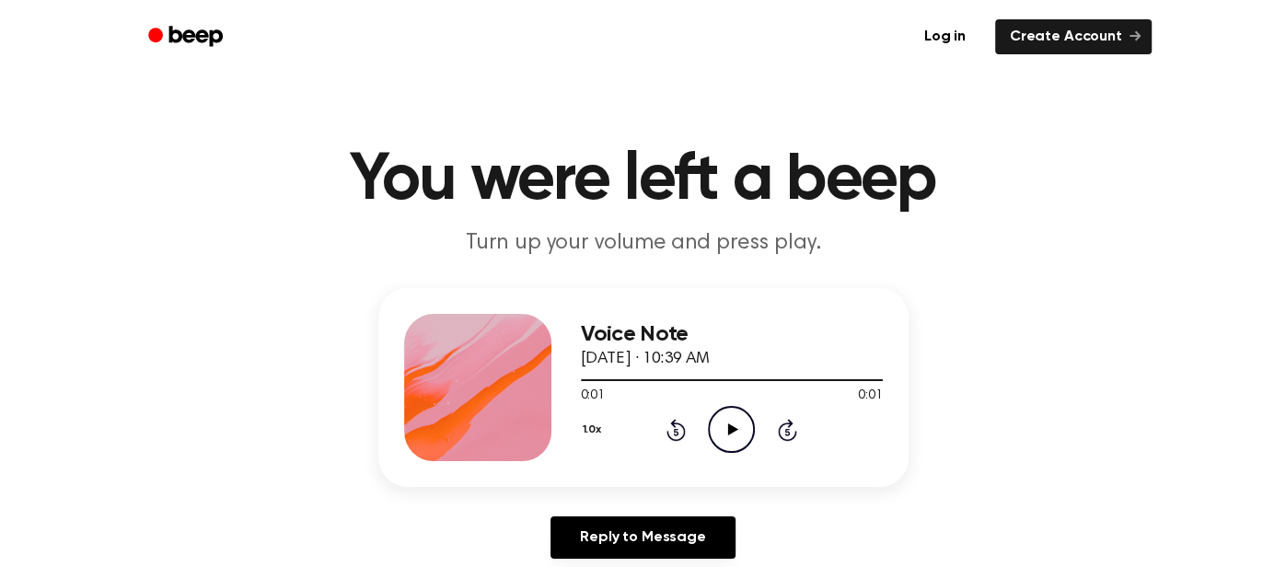
click at [728, 437] on icon "Play Audio" at bounding box center [731, 429] width 47 height 47
click at [741, 437] on icon "Play Audio" at bounding box center [731, 429] width 47 height 47
click at [733, 431] on icon at bounding box center [733, 429] width 10 height 12
click at [733, 425] on icon "Play Audio" at bounding box center [731, 429] width 47 height 47
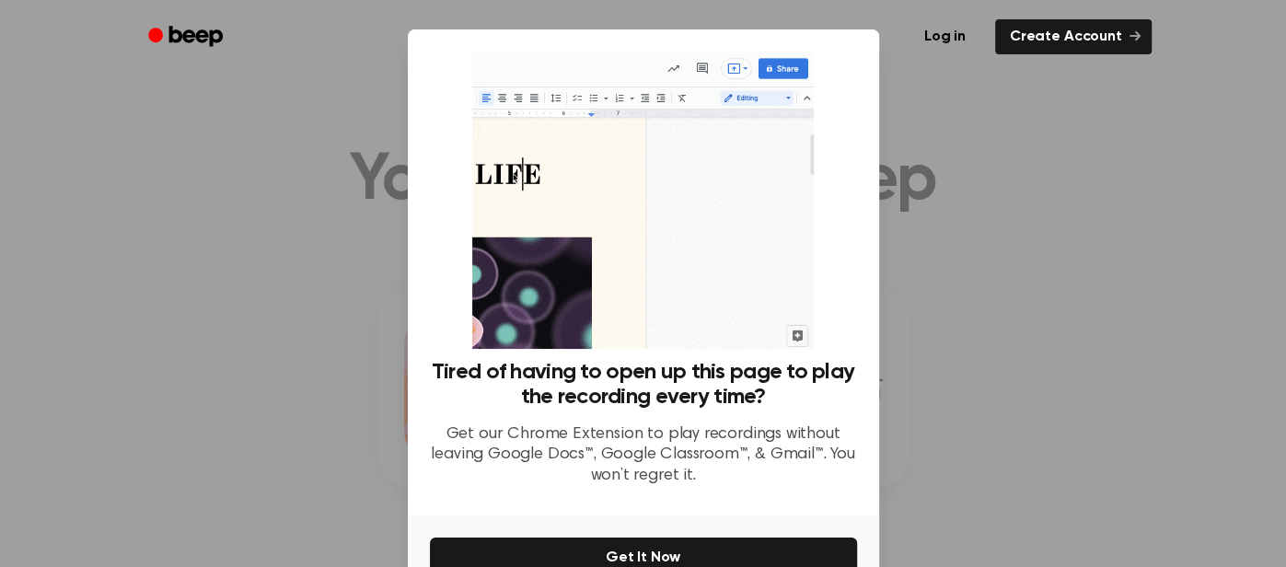
scroll to position [100, 0]
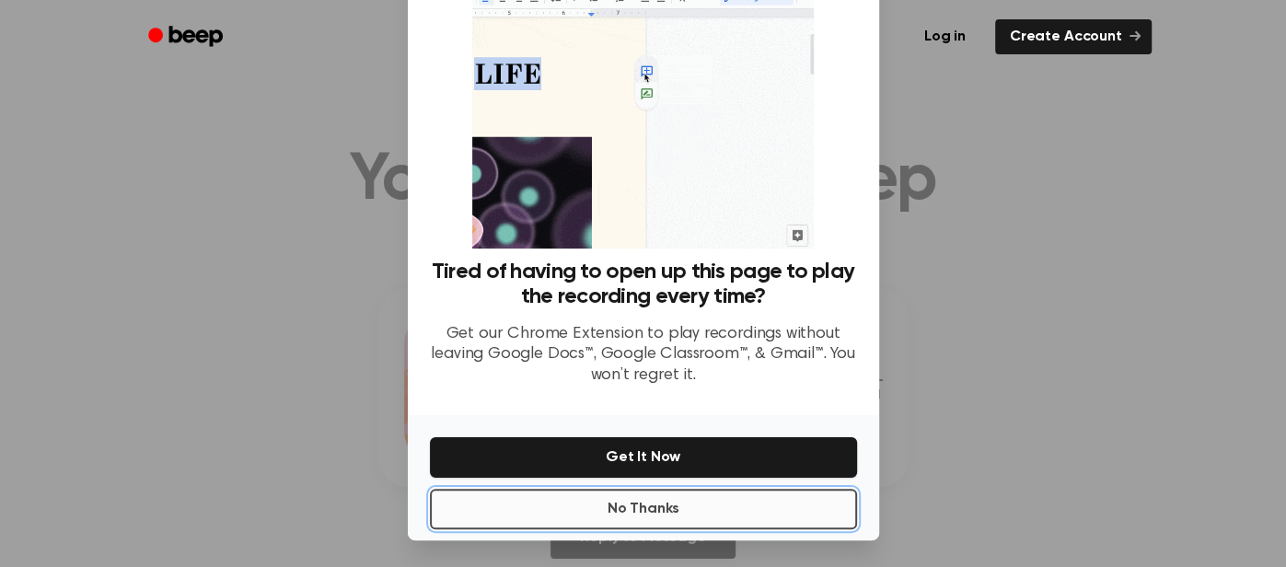
click at [708, 514] on button "No Thanks" at bounding box center [643, 509] width 427 height 40
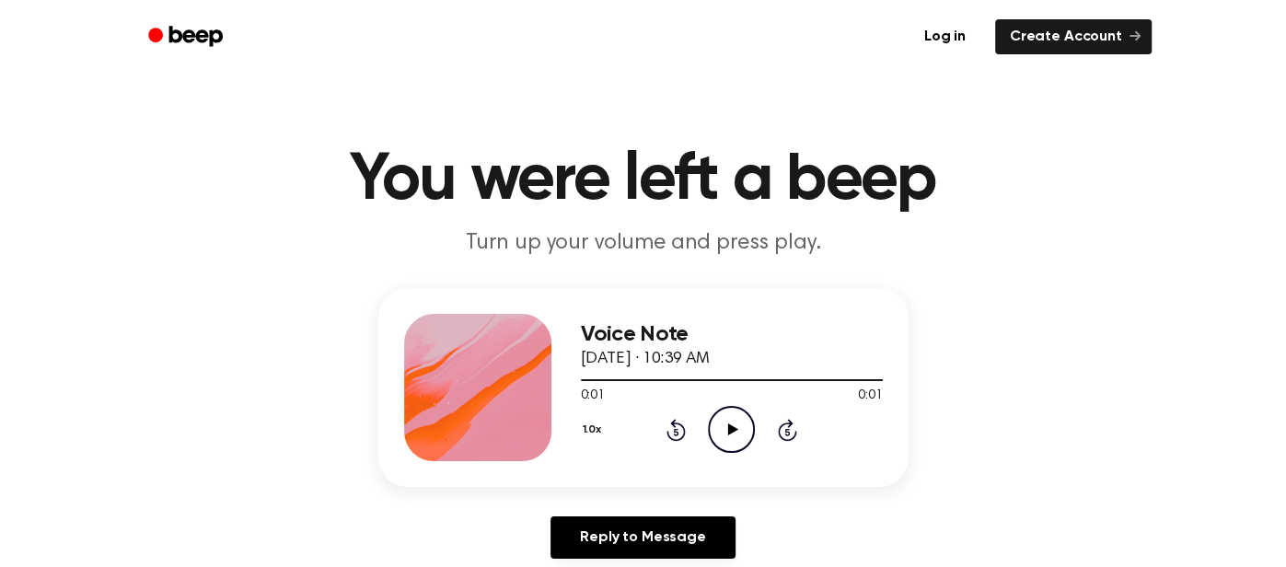
click at [717, 440] on icon "Play Audio" at bounding box center [731, 429] width 47 height 47
click at [716, 443] on icon "Play Audio" at bounding box center [731, 429] width 47 height 47
click at [733, 424] on icon "Play Audio" at bounding box center [731, 429] width 47 height 47
click at [717, 427] on icon "Play Audio" at bounding box center [731, 429] width 47 height 47
